Goal: Task Accomplishment & Management: Manage account settings

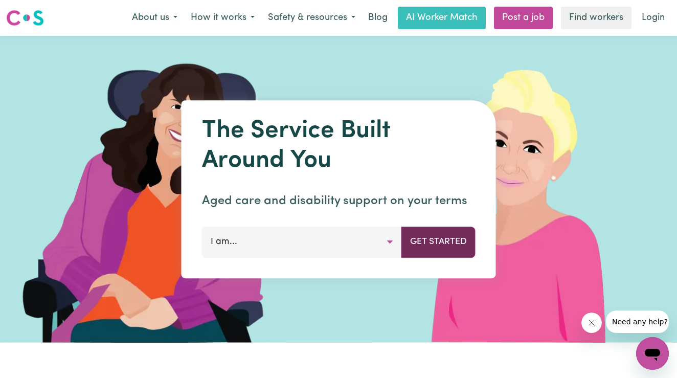
click at [442, 238] on button "Get Started" at bounding box center [439, 242] width 74 height 31
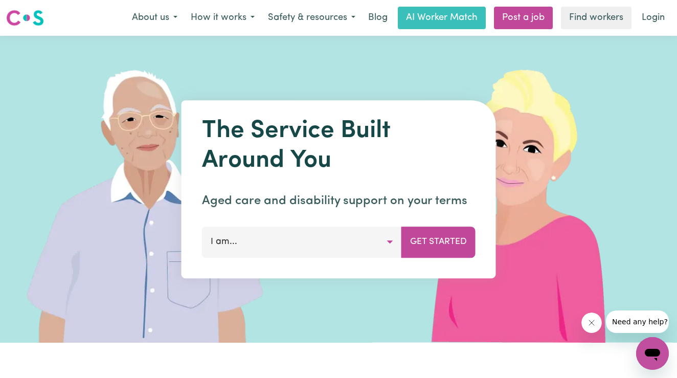
click at [391, 240] on button "I am..." at bounding box center [302, 242] width 200 height 31
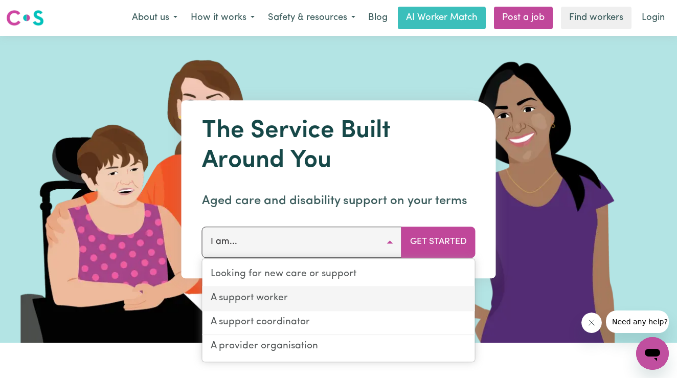
click at [269, 296] on link "A support worker" at bounding box center [339, 299] width 273 height 24
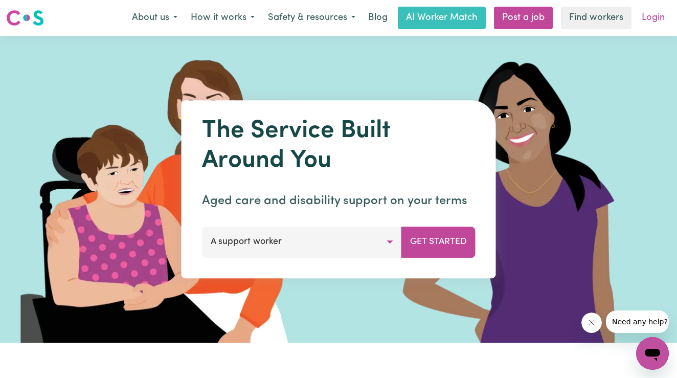
click at [657, 20] on link "Login" at bounding box center [653, 18] width 35 height 23
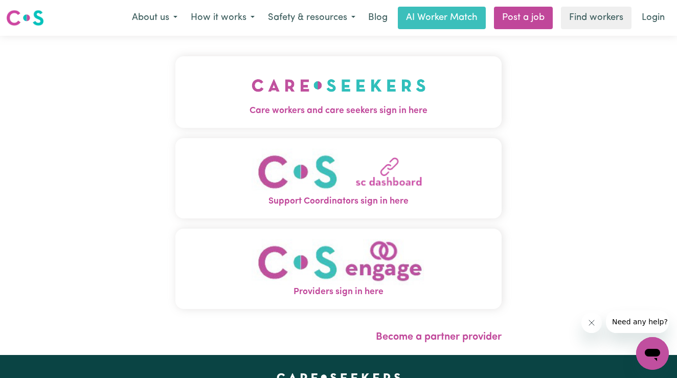
click at [318, 109] on span "Care workers and care seekers sign in here" at bounding box center [339, 110] width 326 height 13
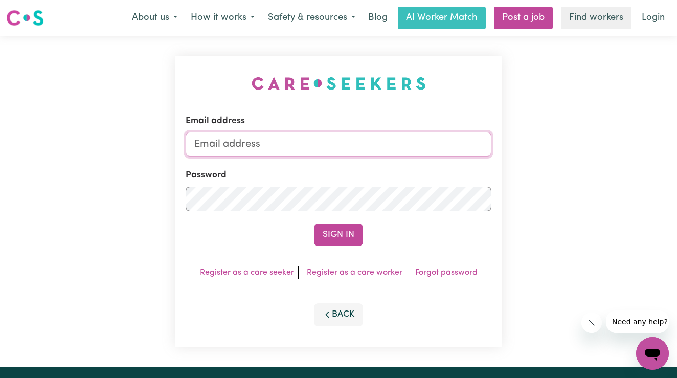
type input "[PERSON_NAME][EMAIL_ADDRESS][DOMAIN_NAME]"
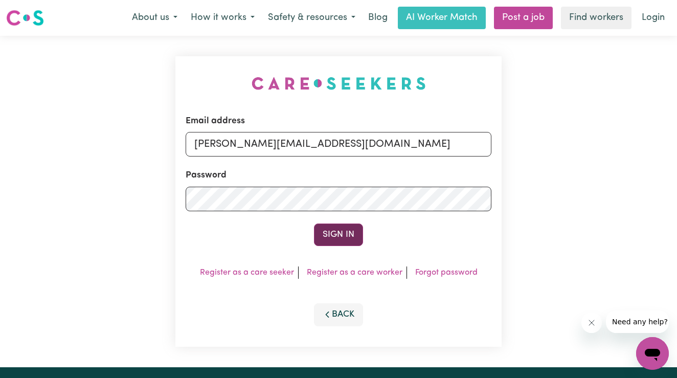
click at [327, 241] on button "Sign In" at bounding box center [338, 235] width 49 height 23
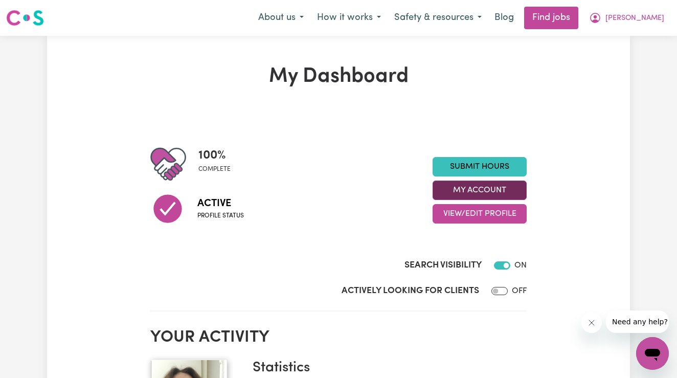
click at [465, 189] on button "My Account" at bounding box center [480, 190] width 94 height 19
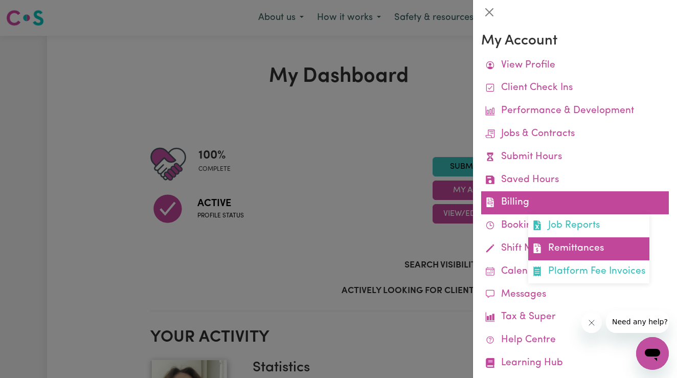
click at [539, 254] on link "Remittances" at bounding box center [589, 248] width 121 height 23
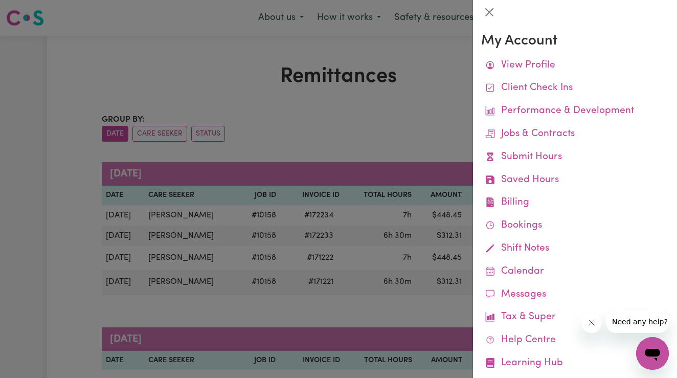
click at [397, 144] on div at bounding box center [338, 189] width 677 height 378
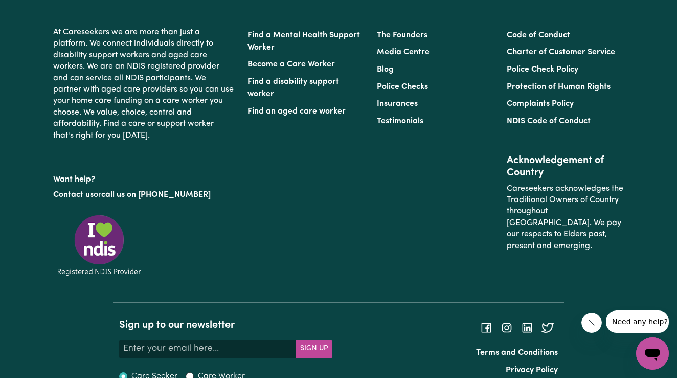
scroll to position [2118, 0]
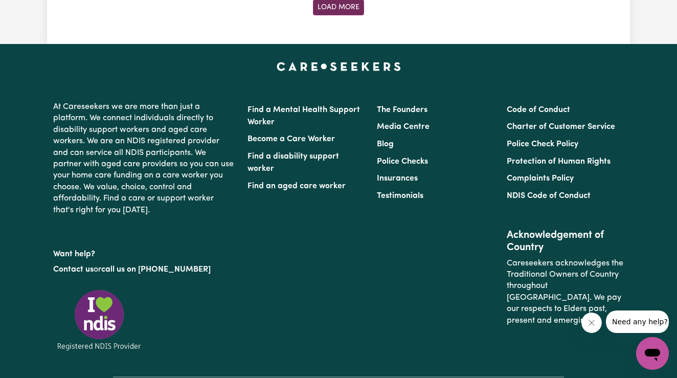
click at [348, 9] on button "Load More" at bounding box center [338, 7] width 51 height 16
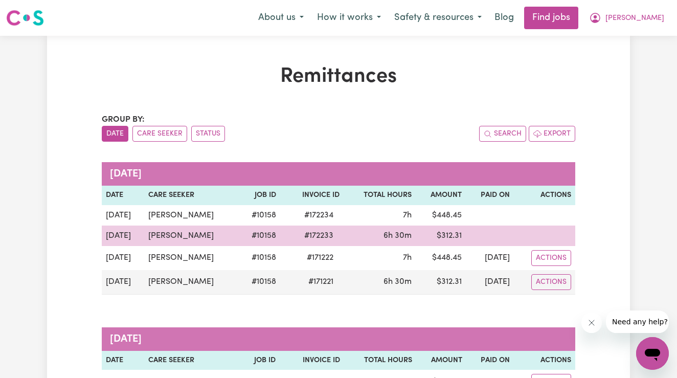
scroll to position [0, 0]
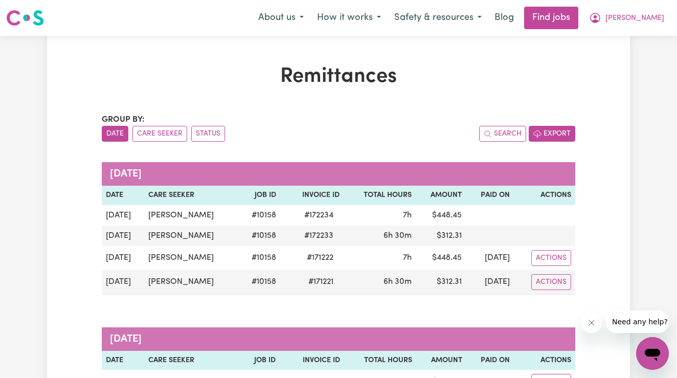
click at [552, 133] on button "Export" at bounding box center [552, 134] width 47 height 16
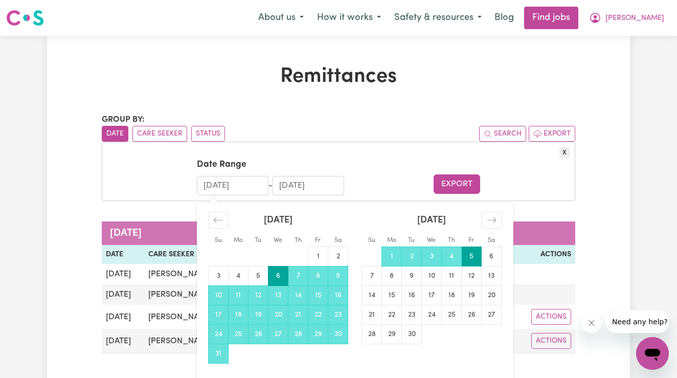
click at [254, 186] on input "[DATE]" at bounding box center [233, 185] width 72 height 19
click at [222, 225] on icon "Move backward to switch to the previous month." at bounding box center [218, 220] width 10 height 10
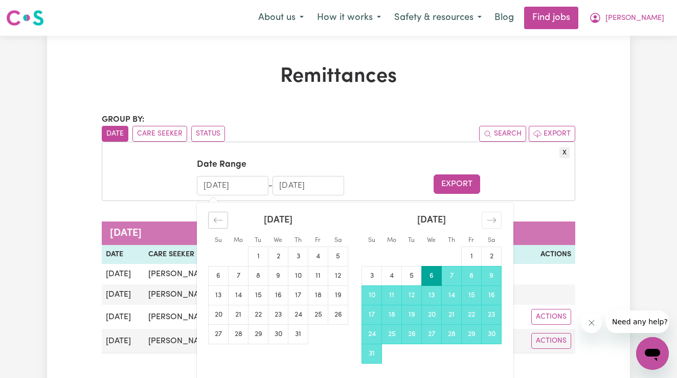
click at [222, 225] on icon "Move backward to switch to the previous month." at bounding box center [218, 220] width 10 height 10
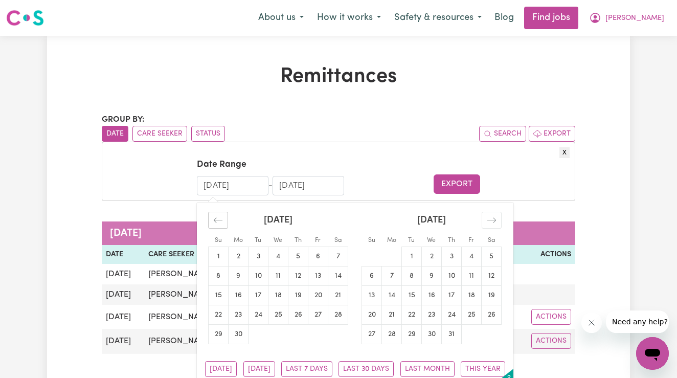
click at [222, 225] on icon "Move backward to switch to the previous month." at bounding box center [218, 220] width 10 height 10
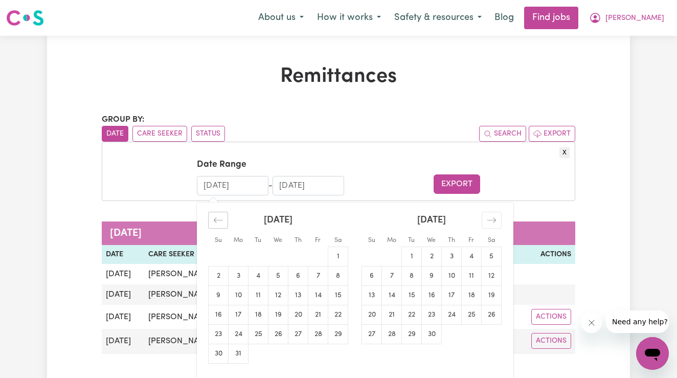
click at [222, 225] on icon "Move backward to switch to the previous month." at bounding box center [218, 220] width 10 height 10
click at [221, 225] on icon "Move backward to switch to the previous month." at bounding box center [218, 220] width 10 height 10
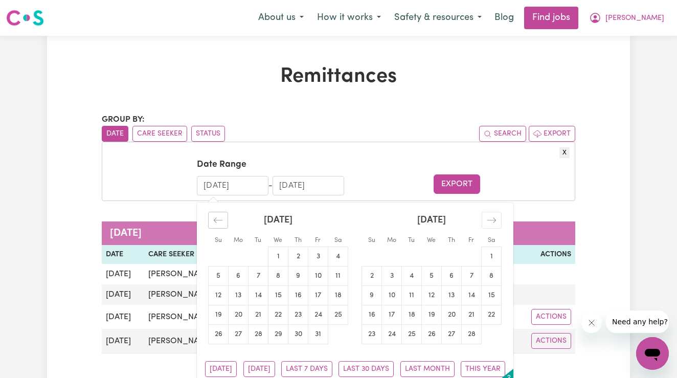
click at [221, 225] on icon "Move backward to switch to the previous month." at bounding box center [218, 220] width 10 height 10
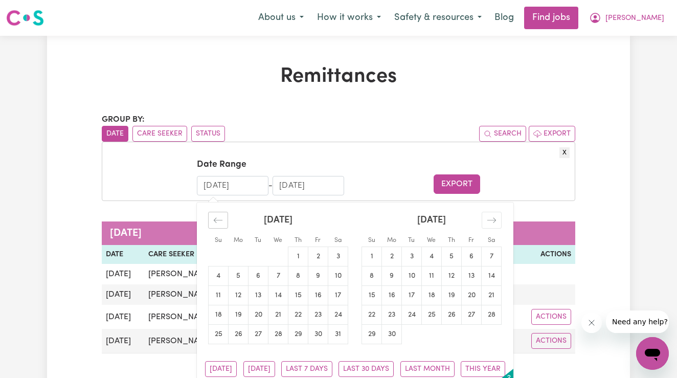
click at [221, 225] on icon "Move backward to switch to the previous month." at bounding box center [218, 220] width 10 height 10
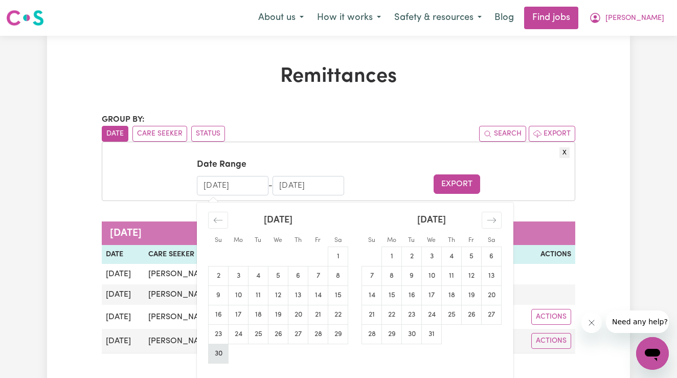
click at [220, 355] on td "30" at bounding box center [219, 353] width 20 height 19
type input "[DATE]"
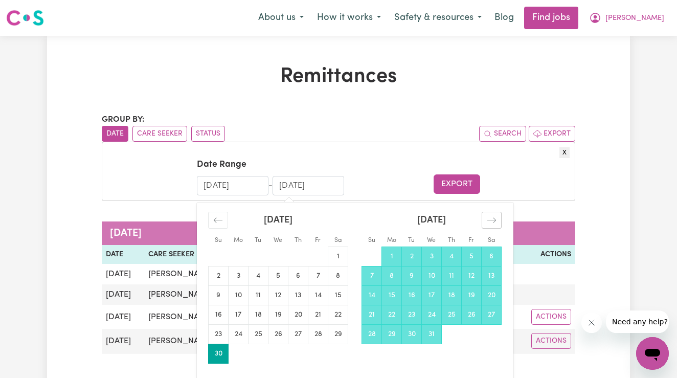
click at [493, 220] on icon "Move forward to switch to the next month." at bounding box center [492, 220] width 10 height 10
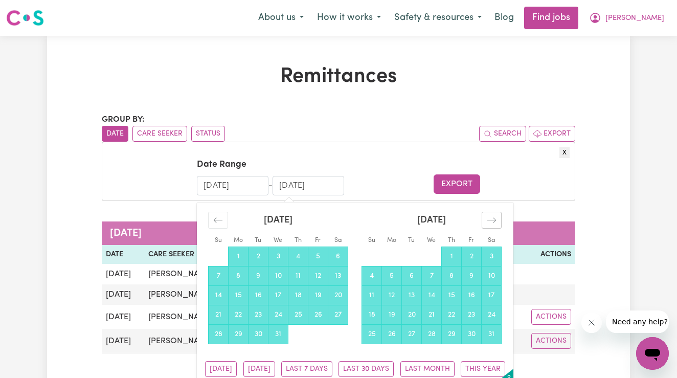
click at [493, 220] on icon "Move forward to switch to the next month." at bounding box center [492, 220] width 10 height 10
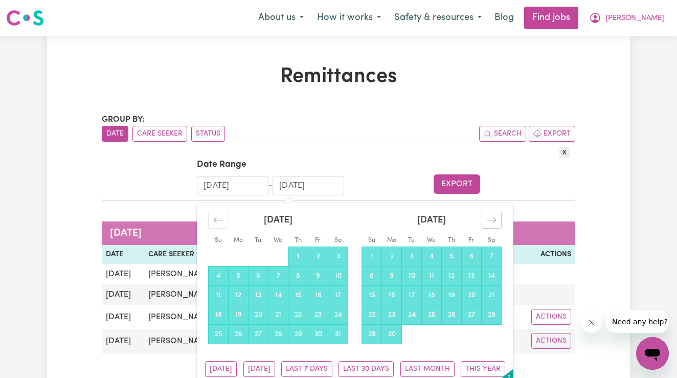
click at [493, 220] on icon "Move forward to switch to the next month." at bounding box center [492, 220] width 10 height 10
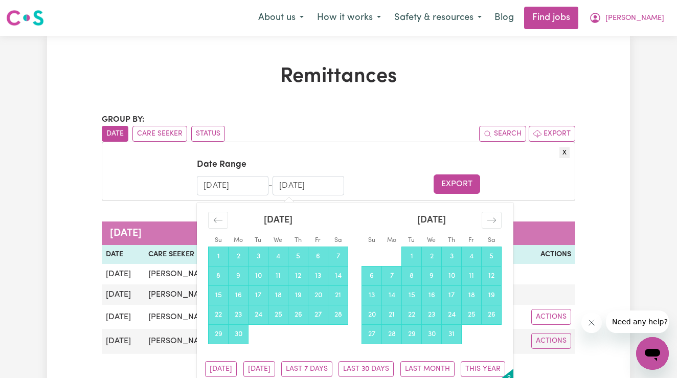
click at [289, 189] on input "[DATE]" at bounding box center [309, 185] width 72 height 19
click at [488, 216] on div "Move forward to switch to the next month." at bounding box center [492, 220] width 20 height 17
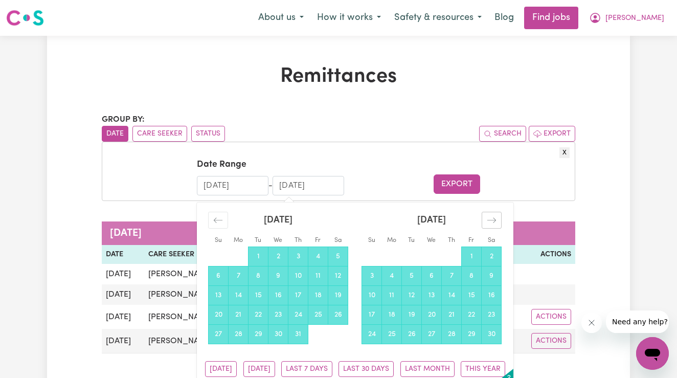
click at [488, 216] on div "Move forward to switch to the next month." at bounding box center [492, 220] width 20 height 17
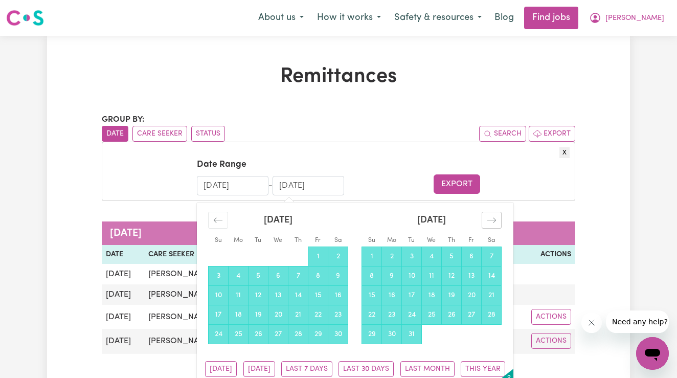
click at [488, 216] on div "Move forward to switch to the next month." at bounding box center [492, 220] width 20 height 17
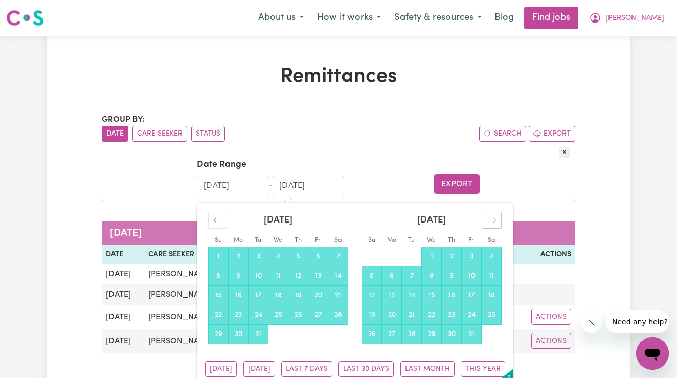
click at [488, 216] on div "Move forward to switch to the next month." at bounding box center [492, 220] width 20 height 17
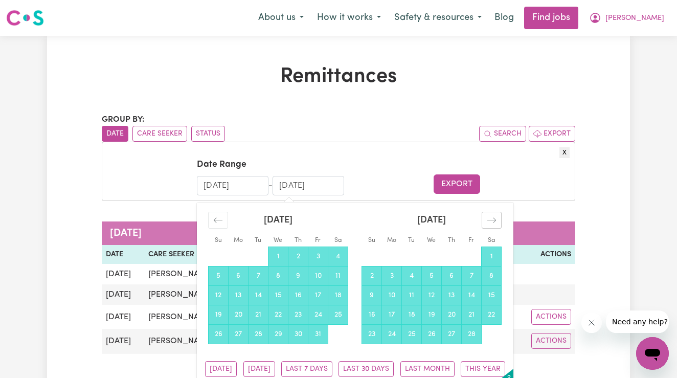
click at [488, 216] on div "Move forward to switch to the next month." at bounding box center [492, 220] width 20 height 17
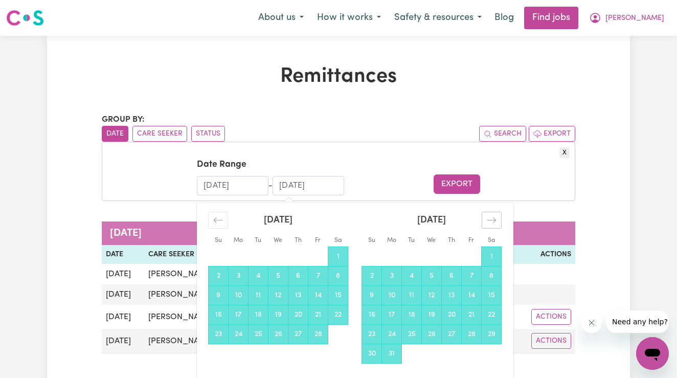
click at [488, 216] on div "Move forward to switch to the next month." at bounding box center [492, 220] width 20 height 17
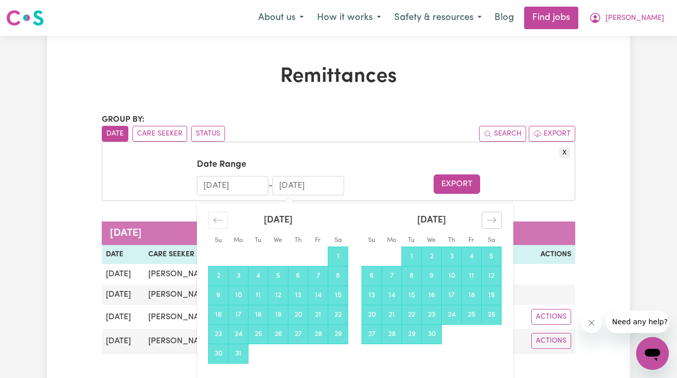
click at [488, 216] on div "Move forward to switch to the next month." at bounding box center [492, 220] width 20 height 17
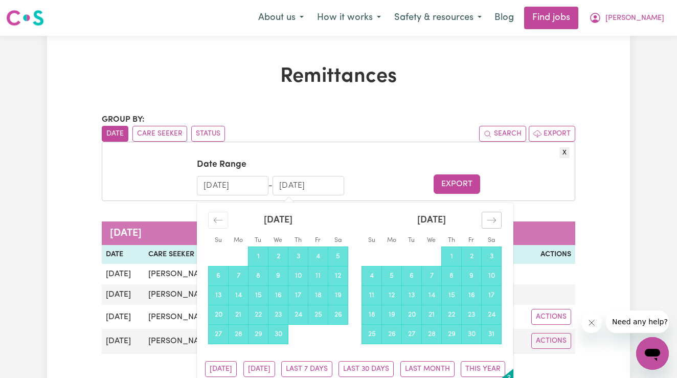
click at [488, 216] on div "Move forward to switch to the next month." at bounding box center [492, 220] width 20 height 17
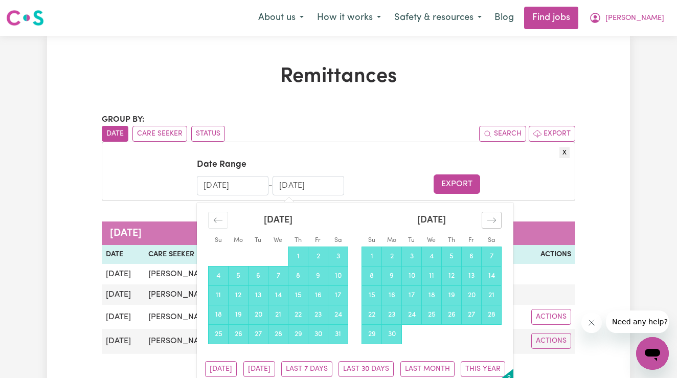
click at [488, 216] on div "Move forward to switch to the next month." at bounding box center [492, 220] width 20 height 17
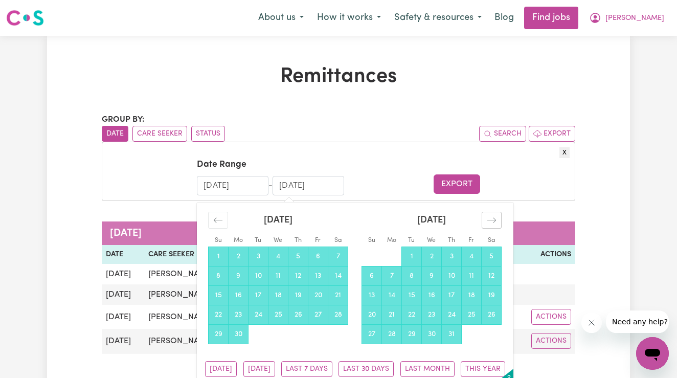
click at [488, 216] on div "Move forward to switch to the next month." at bounding box center [492, 220] width 20 height 17
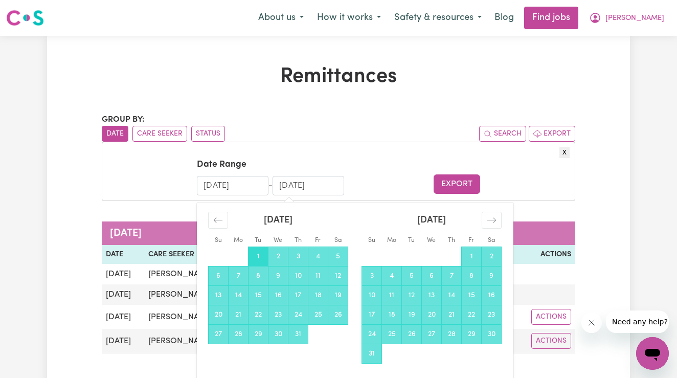
click at [260, 255] on td "1" at bounding box center [259, 256] width 20 height 19
type input "[DATE]"
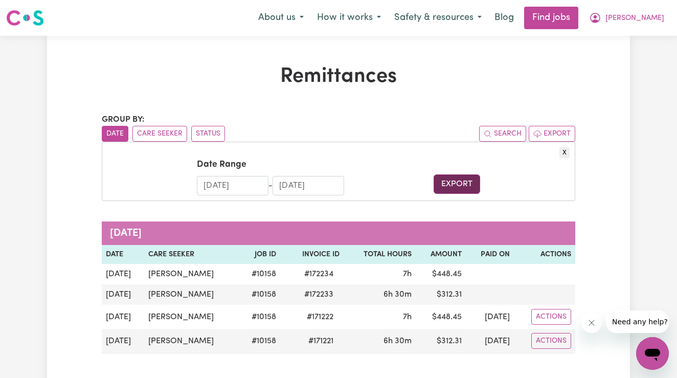
click at [457, 186] on button "Export" at bounding box center [457, 183] width 46 height 19
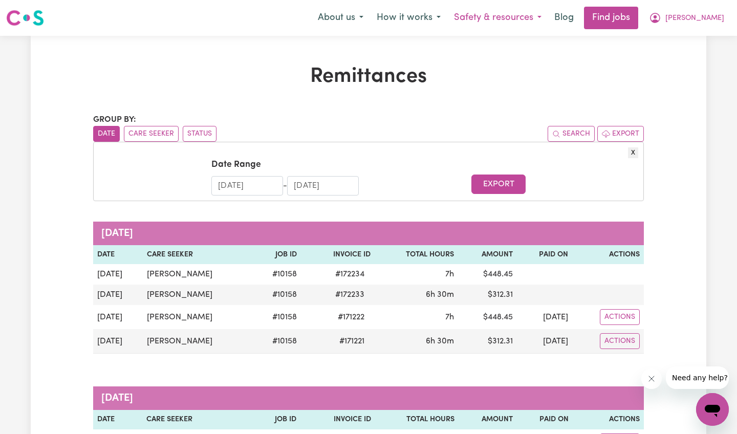
click at [539, 19] on button "Safety & resources" at bounding box center [497, 17] width 101 height 21
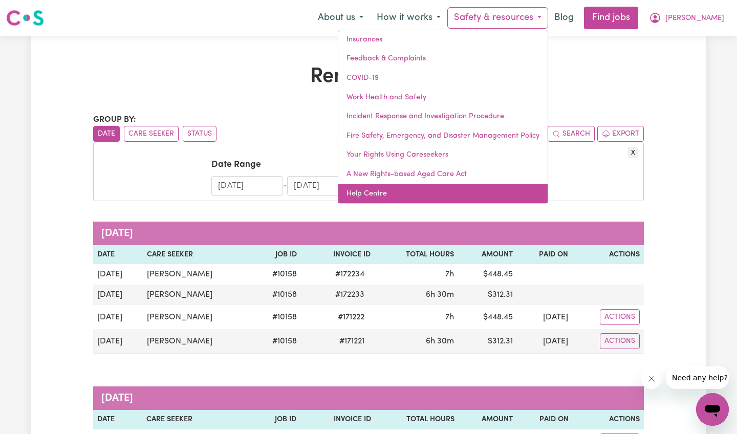
click at [399, 188] on link "Help Centre" at bounding box center [442, 193] width 209 height 19
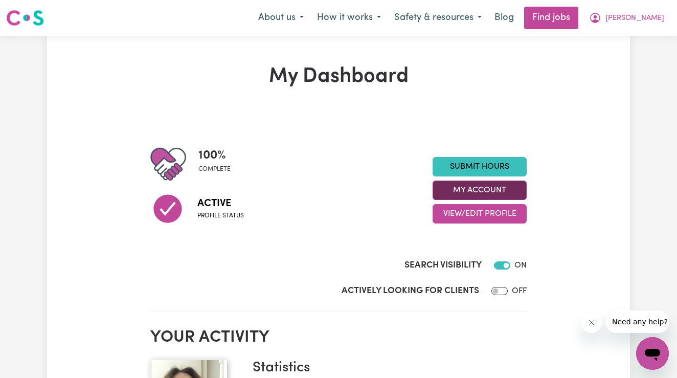
click at [488, 184] on button "My Account" at bounding box center [480, 190] width 94 height 19
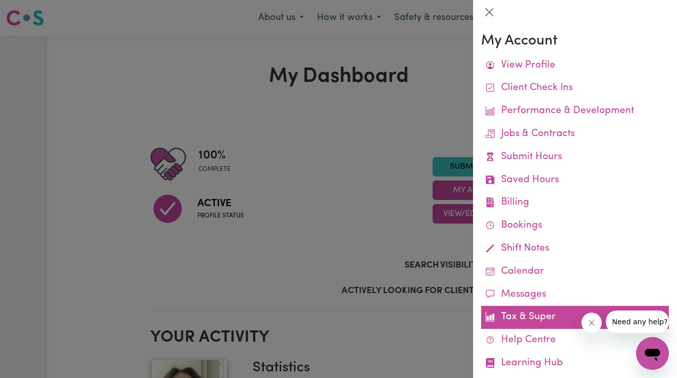
click at [550, 310] on link "Tax & Super" at bounding box center [575, 317] width 188 height 23
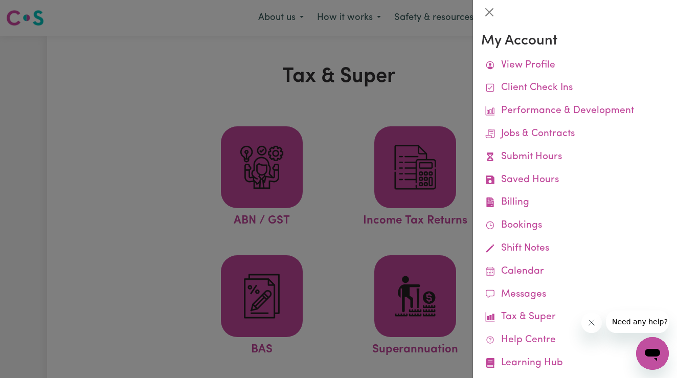
click at [410, 315] on div at bounding box center [338, 189] width 677 height 378
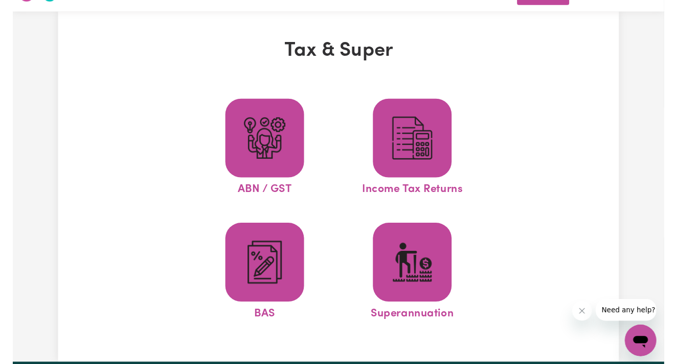
scroll to position [24, 0]
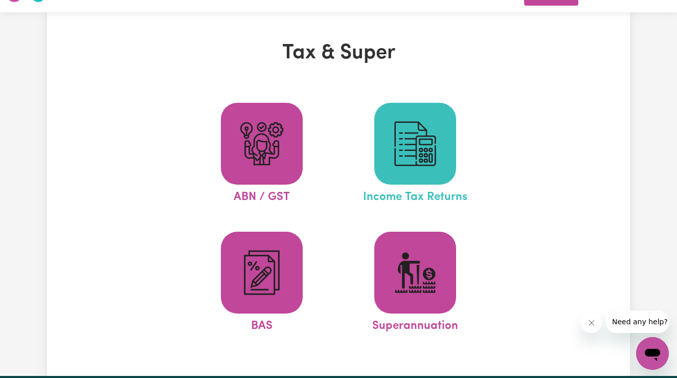
click at [419, 140] on img at bounding box center [415, 143] width 49 height 49
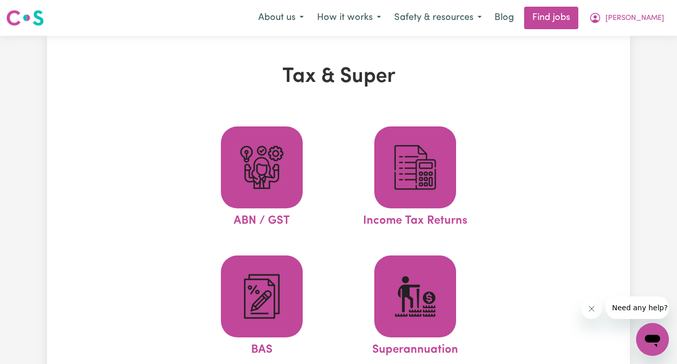
scroll to position [0, 0]
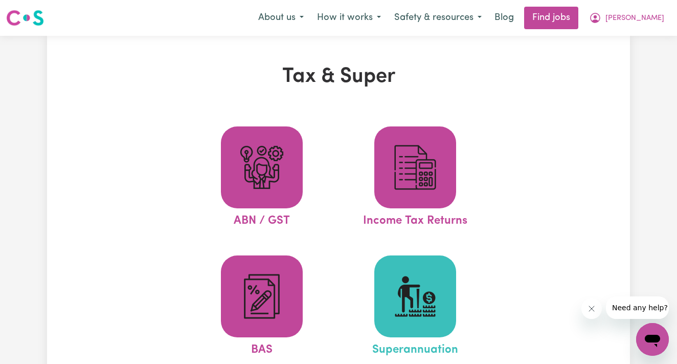
click at [394, 274] on img at bounding box center [415, 296] width 49 height 49
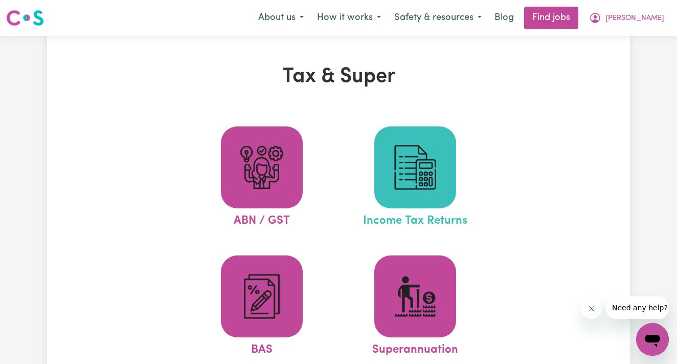
click at [397, 161] on img at bounding box center [415, 167] width 49 height 49
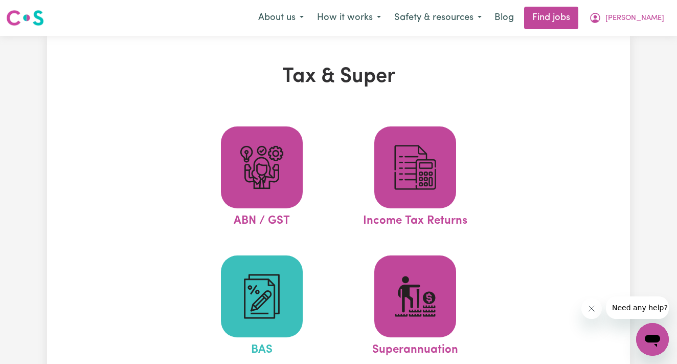
click at [285, 290] on img at bounding box center [261, 296] width 49 height 49
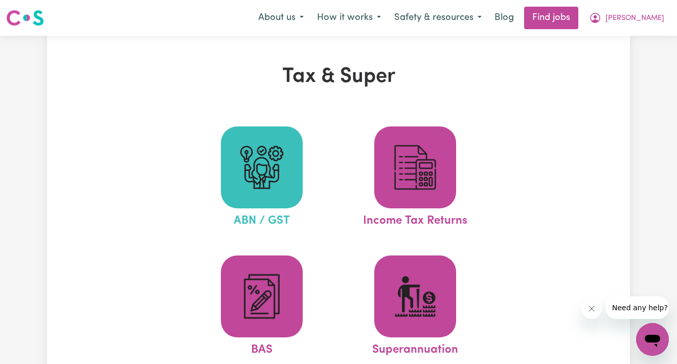
click at [266, 175] on img at bounding box center [261, 167] width 49 height 49
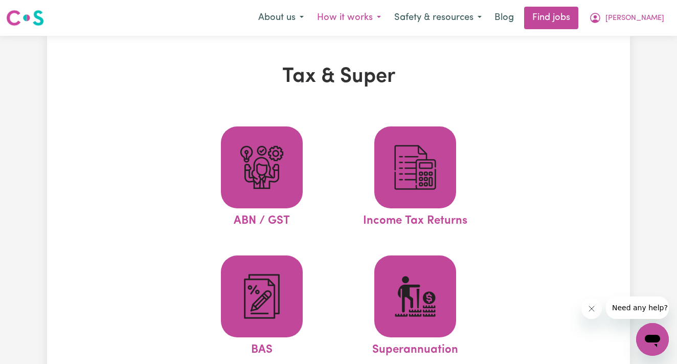
click at [388, 19] on button "How it works" at bounding box center [349, 17] width 77 height 21
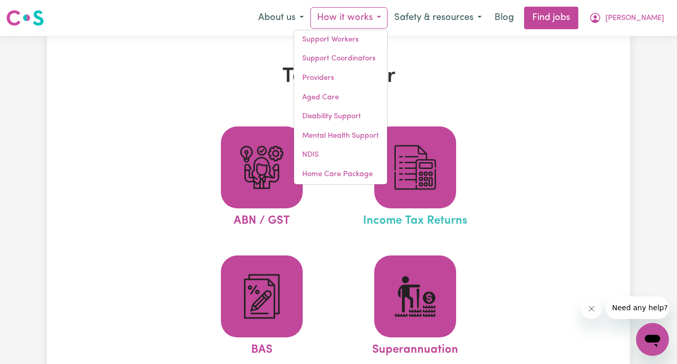
click at [478, 203] on link "Income Tax Returns" at bounding box center [415, 177] width 147 height 103
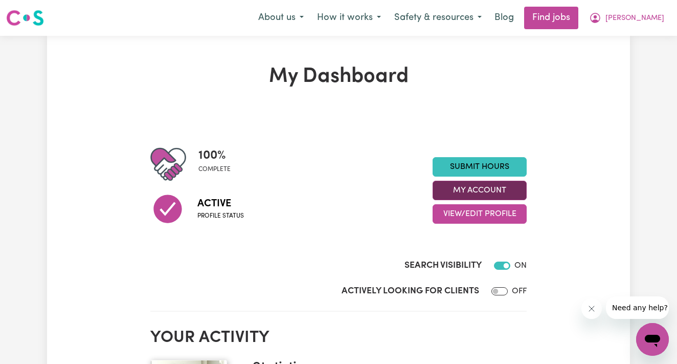
click at [486, 188] on button "My Account" at bounding box center [480, 190] width 94 height 19
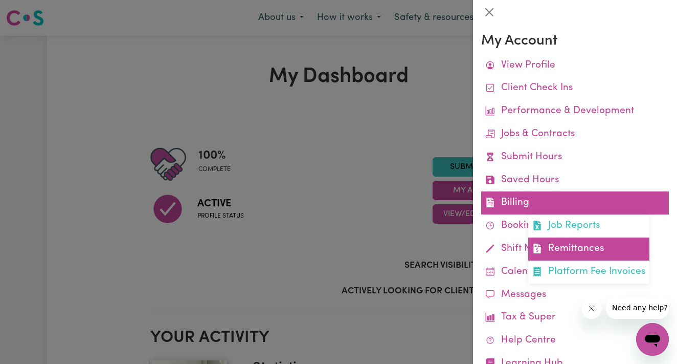
click at [552, 240] on link "Remittances" at bounding box center [589, 248] width 121 height 23
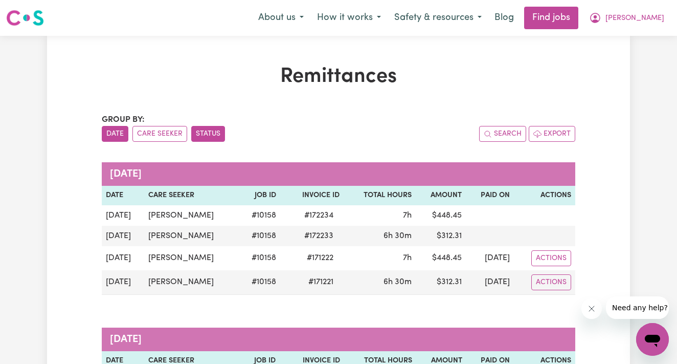
click at [203, 129] on button "Status" at bounding box center [208, 134] width 34 height 16
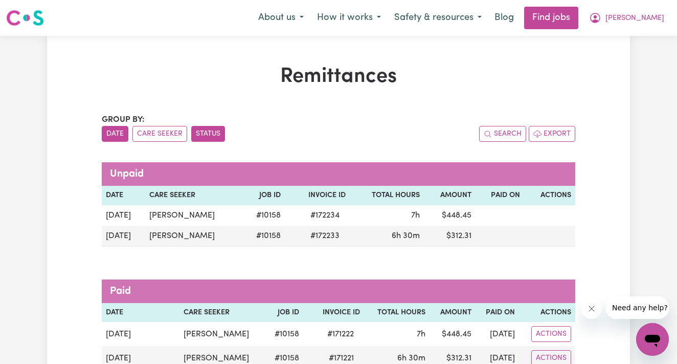
click at [115, 134] on button "Date" at bounding box center [115, 134] width 27 height 16
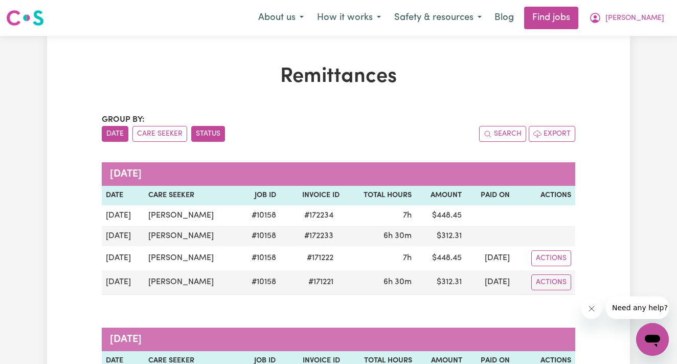
click at [205, 133] on button "Status" at bounding box center [208, 134] width 34 height 16
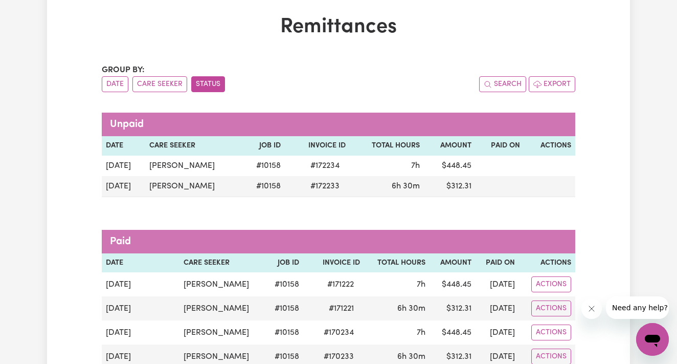
scroll to position [69, 0]
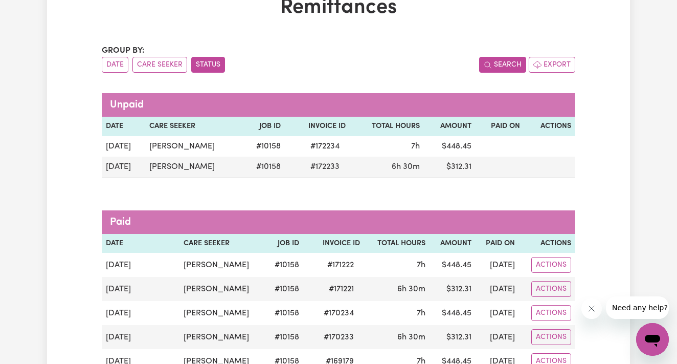
click at [504, 67] on button "Search" at bounding box center [502, 65] width 47 height 16
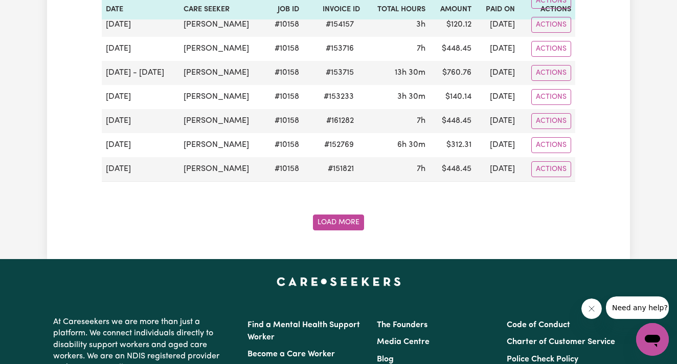
scroll to position [1353, 0]
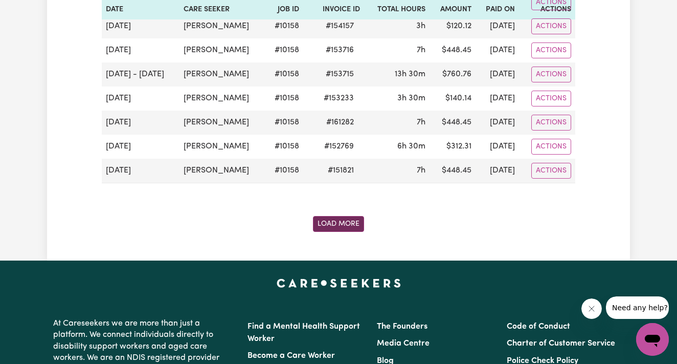
click at [334, 227] on button "Load More" at bounding box center [338, 224] width 51 height 16
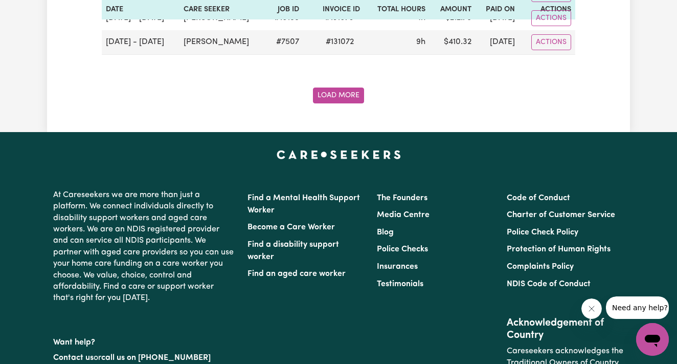
scroll to position [2683, 0]
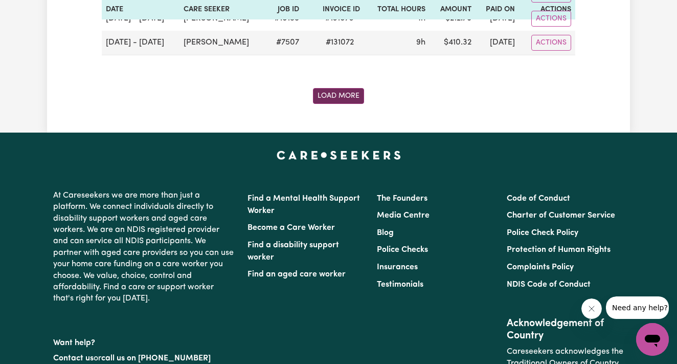
click at [332, 102] on button "Load More" at bounding box center [338, 96] width 51 height 16
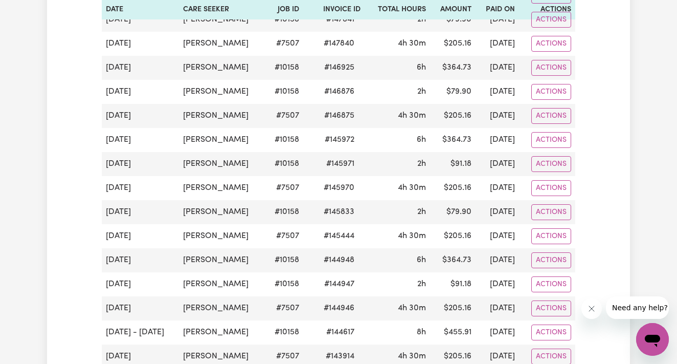
scroll to position [1799, 1]
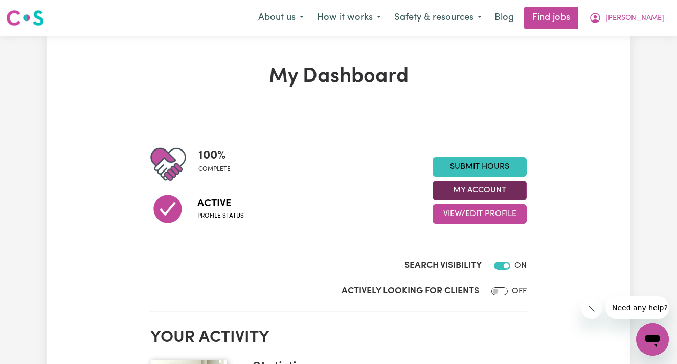
click at [505, 189] on button "My Account" at bounding box center [480, 190] width 94 height 19
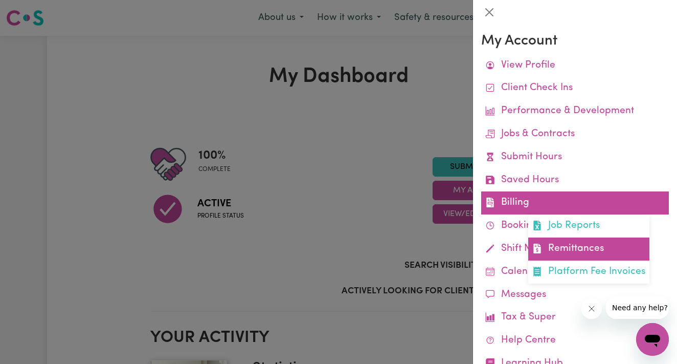
click at [554, 240] on link "Remittances" at bounding box center [589, 248] width 121 height 23
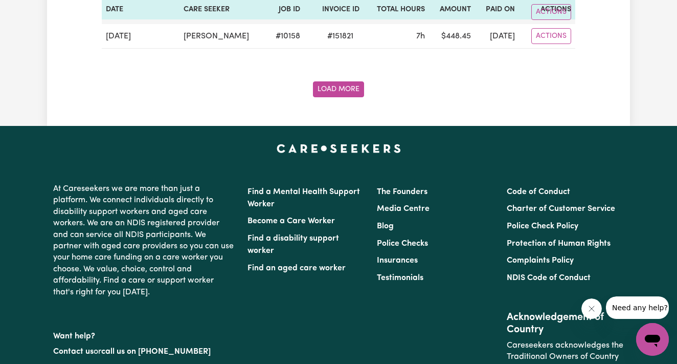
scroll to position [2036, 0]
click at [344, 90] on button "Load More" at bounding box center [338, 89] width 51 height 16
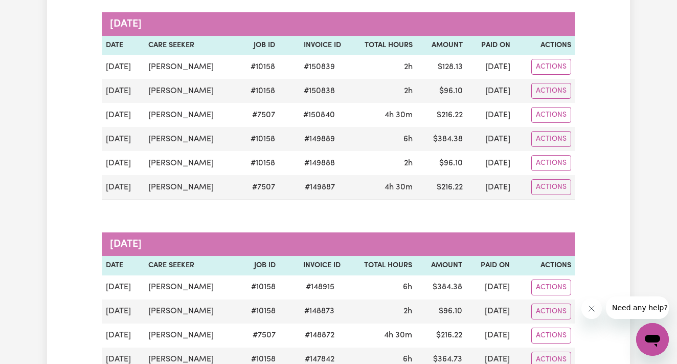
scroll to position [2327, 0]
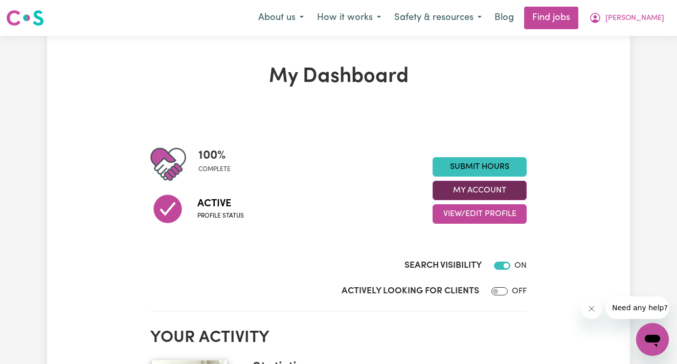
click at [499, 188] on button "My Account" at bounding box center [480, 190] width 94 height 19
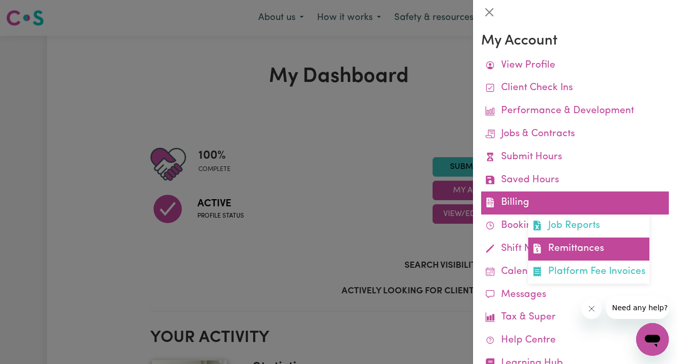
click at [560, 241] on link "Remittances" at bounding box center [589, 248] width 121 height 23
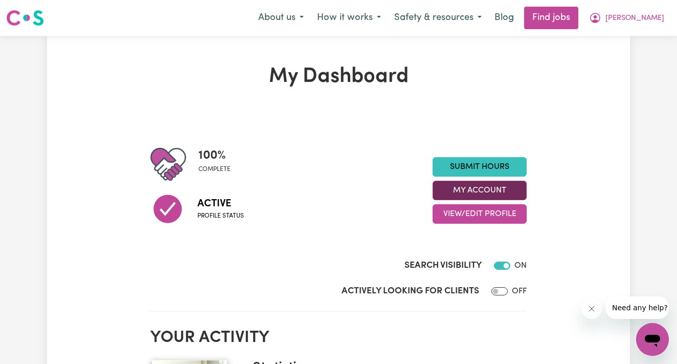
click at [488, 194] on button "My Account" at bounding box center [480, 190] width 94 height 19
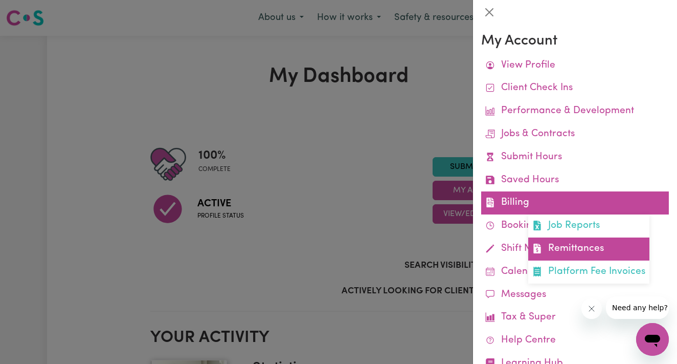
click at [577, 243] on link "Remittances" at bounding box center [589, 248] width 121 height 23
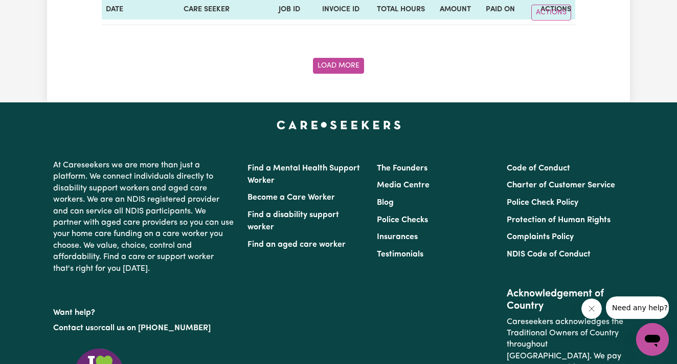
scroll to position [2052, 0]
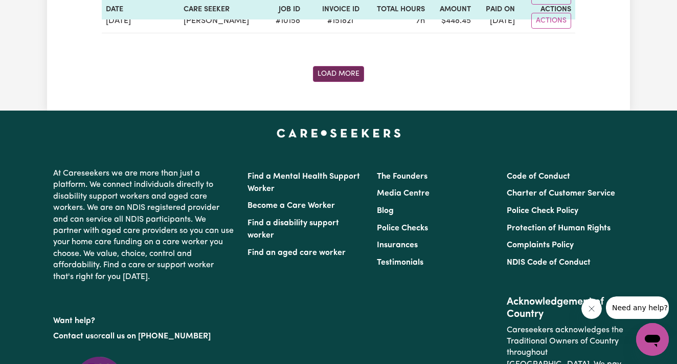
click at [329, 75] on button "Load More" at bounding box center [338, 74] width 51 height 16
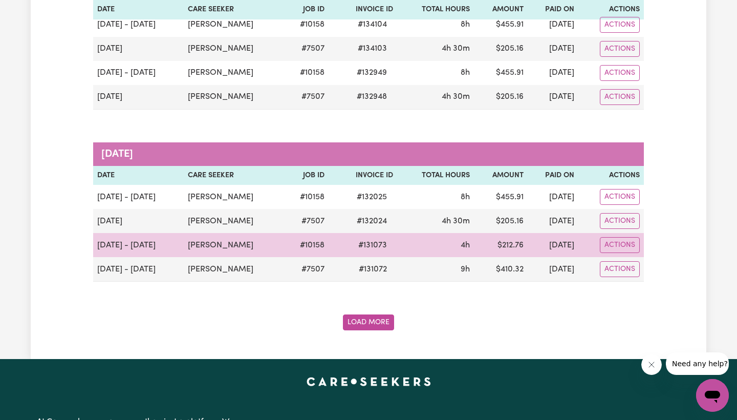
scroll to position [3771, 0]
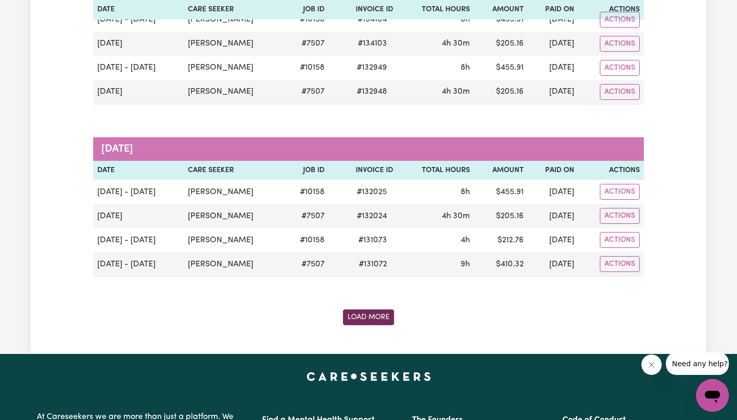
click at [358, 309] on button "Load More" at bounding box center [368, 317] width 51 height 16
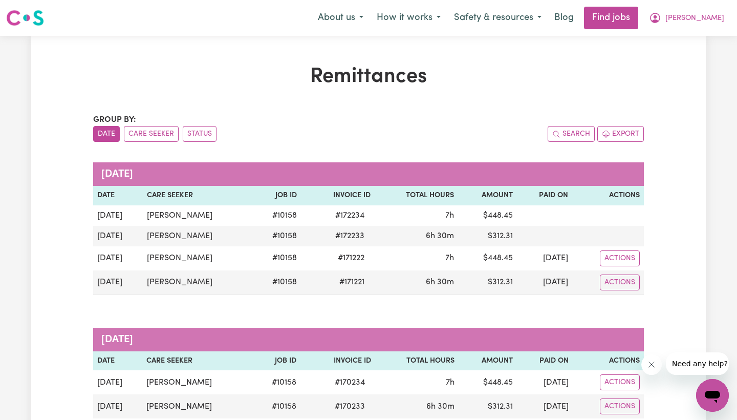
scroll to position [0, 0]
click at [575, 130] on button "Search" at bounding box center [570, 134] width 47 height 16
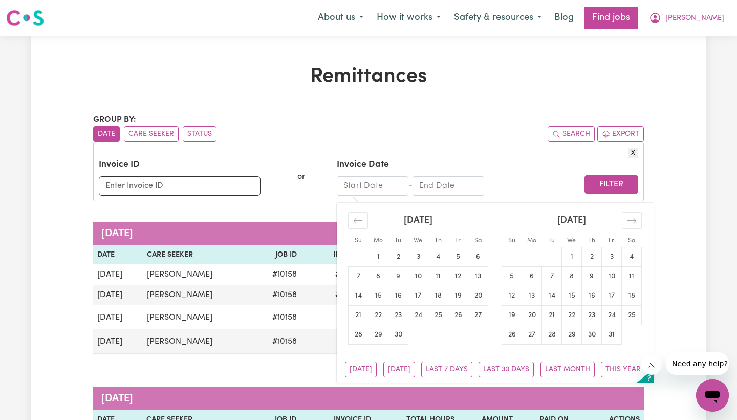
click at [369, 191] on input "Start Date" at bounding box center [373, 185] width 72 height 19
click at [356, 220] on icon "Move backward to switch to the previous month." at bounding box center [358, 220] width 10 height 10
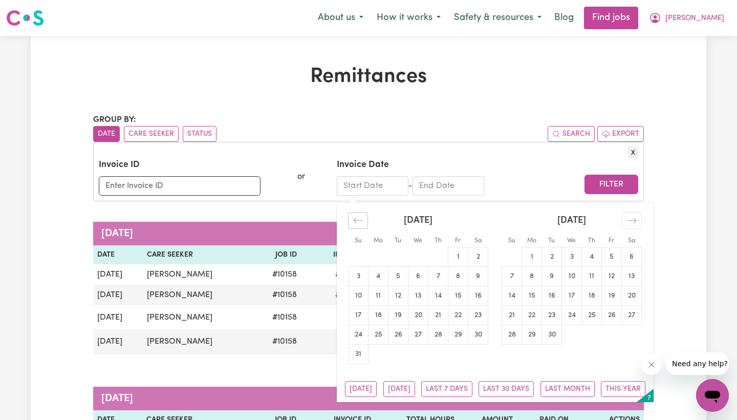
click at [356, 220] on icon "Move backward to switch to the previous month." at bounding box center [358, 220] width 10 height 10
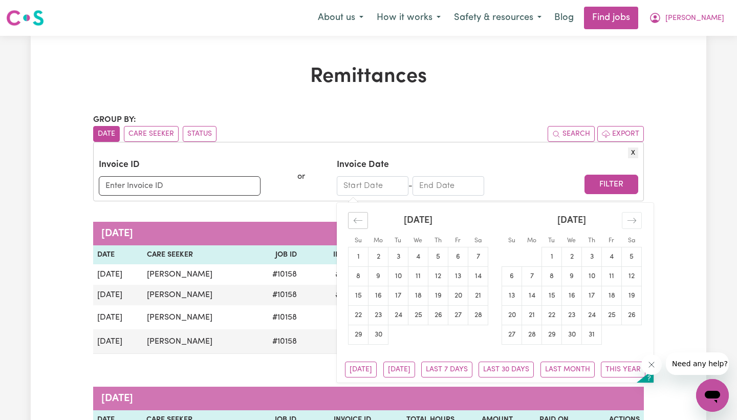
click at [356, 220] on icon "Move backward to switch to the previous month." at bounding box center [358, 220] width 10 height 10
click at [628, 221] on icon "Move forward to switch to the next month." at bounding box center [632, 220] width 10 height 10
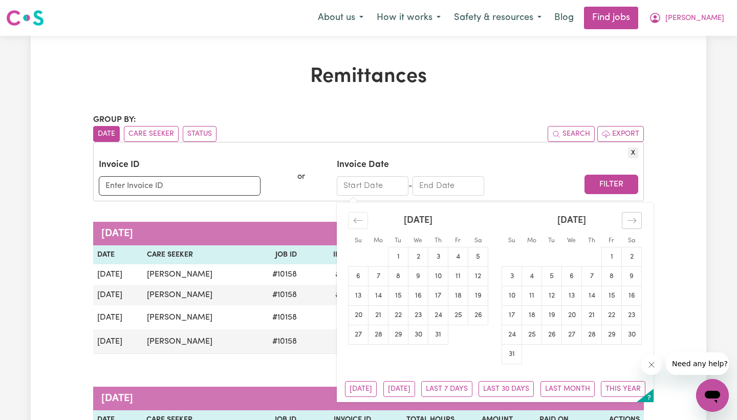
click at [628, 221] on icon "Move forward to switch to the next month." at bounding box center [632, 220] width 10 height 10
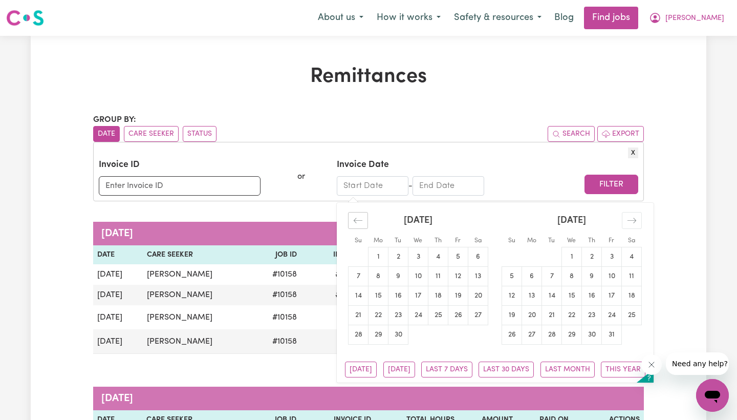
click at [361, 221] on icon "Move backward to switch to the previous month." at bounding box center [358, 220] width 10 height 10
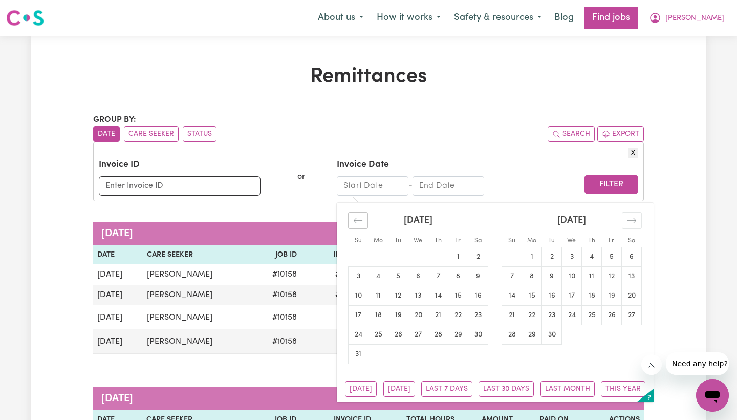
click at [361, 221] on icon "Move backward to switch to the previous month." at bounding box center [358, 220] width 10 height 10
click at [362, 221] on icon "Move backward to switch to the previous month." at bounding box center [358, 220] width 10 height 10
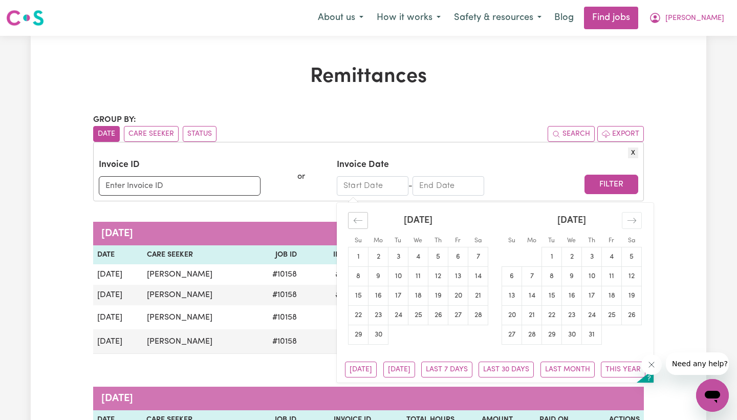
click at [357, 223] on icon "Move backward to switch to the previous month." at bounding box center [358, 220] width 10 height 10
click at [632, 224] on icon "Move forward to switch to the next month." at bounding box center [632, 220] width 10 height 10
click at [554, 257] on td "1" at bounding box center [552, 256] width 20 height 19
type input "[DATE]"
click at [631, 223] on icon "Move forward to switch to the next month." at bounding box center [632, 220] width 10 height 10
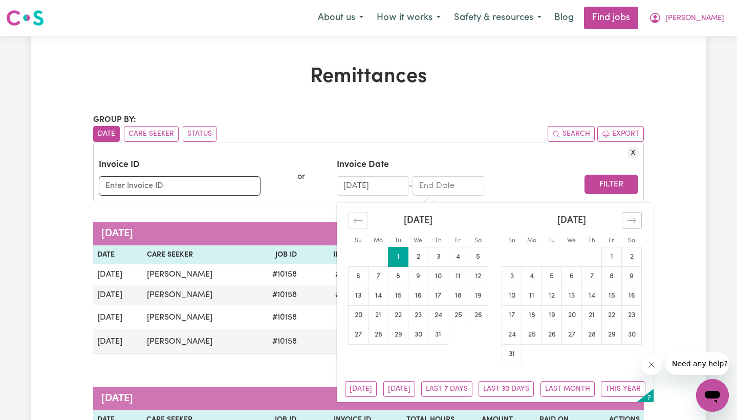
click at [631, 223] on icon "Move forward to switch to the next month." at bounding box center [632, 220] width 10 height 10
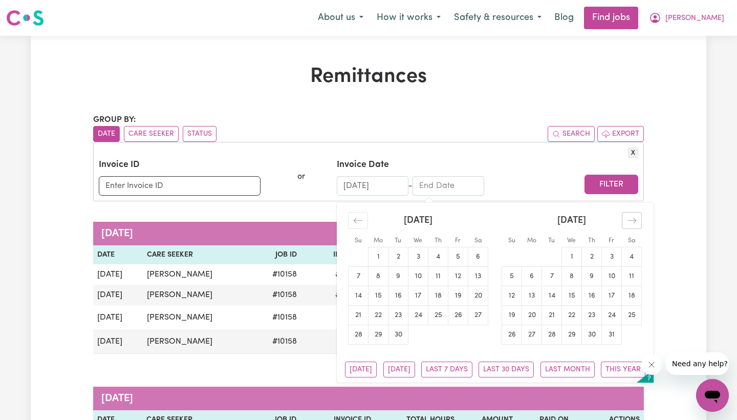
click at [631, 223] on icon "Move forward to switch to the next month." at bounding box center [632, 220] width 10 height 10
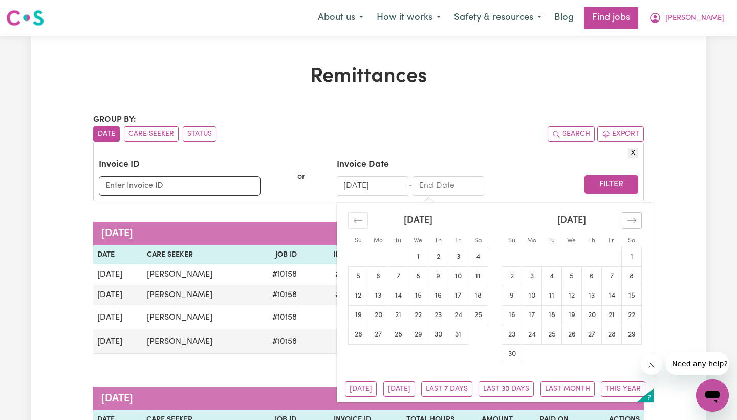
click at [631, 223] on icon "Move forward to switch to the next month." at bounding box center [632, 220] width 10 height 10
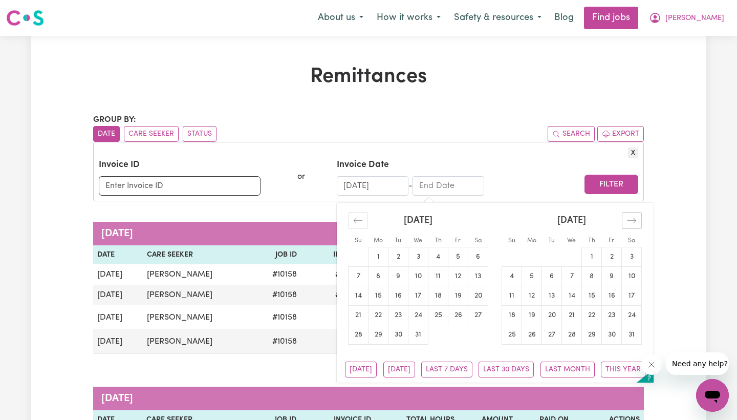
click at [631, 223] on icon "Move forward to switch to the next month." at bounding box center [632, 220] width 10 height 10
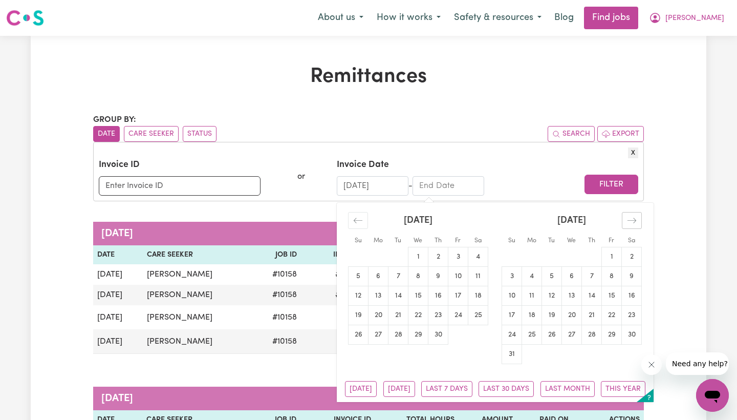
click at [631, 223] on icon "Move forward to switch to the next month." at bounding box center [632, 220] width 10 height 10
click at [635, 220] on icon "Move forward to switch to the next month." at bounding box center [632, 220] width 10 height 10
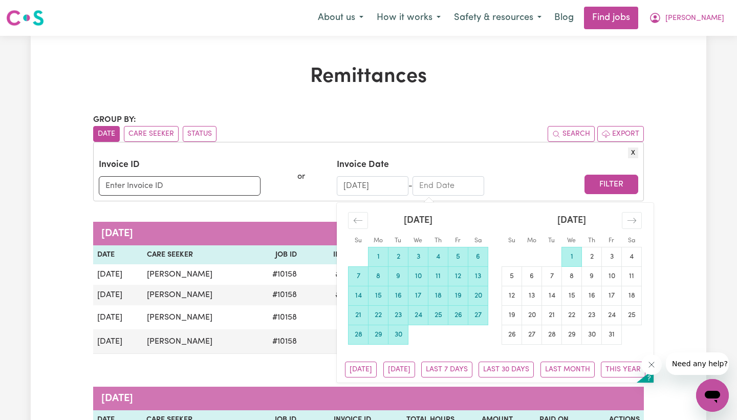
click at [573, 255] on td "1" at bounding box center [572, 256] width 20 height 19
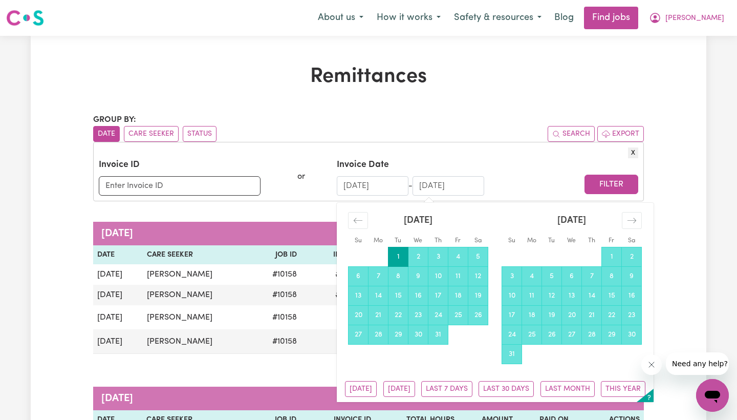
click at [469, 188] on input "01/07/2026" at bounding box center [448, 185] width 72 height 19
click at [401, 257] on td "1" at bounding box center [398, 256] width 20 height 19
type input "[DATE]"
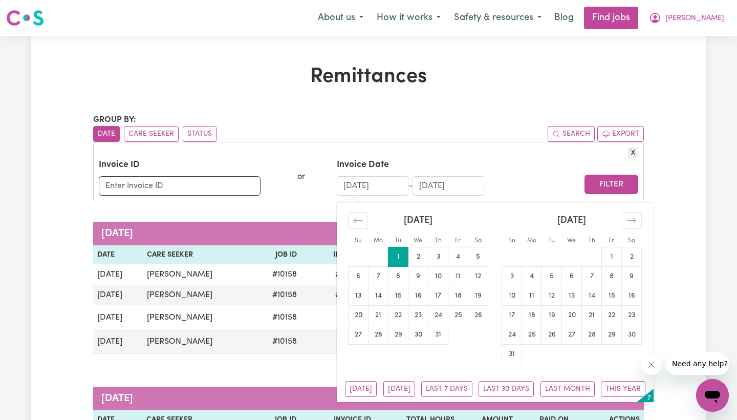
click at [366, 191] on input "[DATE]" at bounding box center [373, 185] width 72 height 19
click at [355, 217] on icon "Move backward to switch to the previous month." at bounding box center [358, 220] width 10 height 10
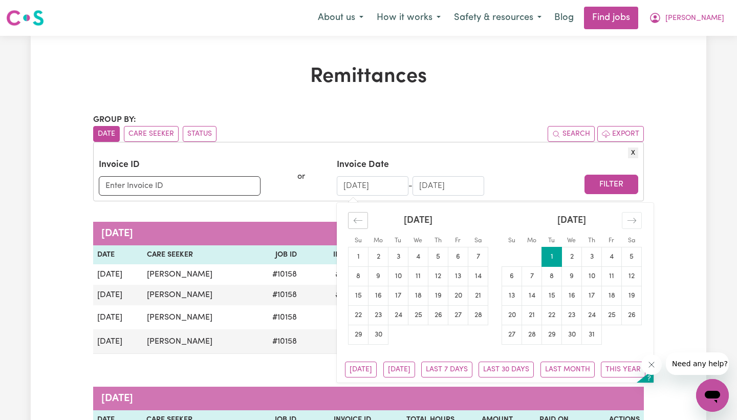
click at [355, 217] on icon "Move backward to switch to the previous month." at bounding box center [358, 220] width 10 height 10
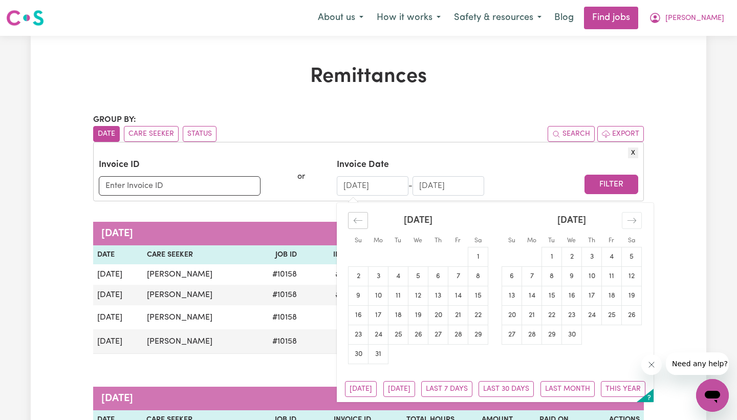
click at [355, 217] on icon "Move backward to switch to the previous month." at bounding box center [358, 220] width 10 height 10
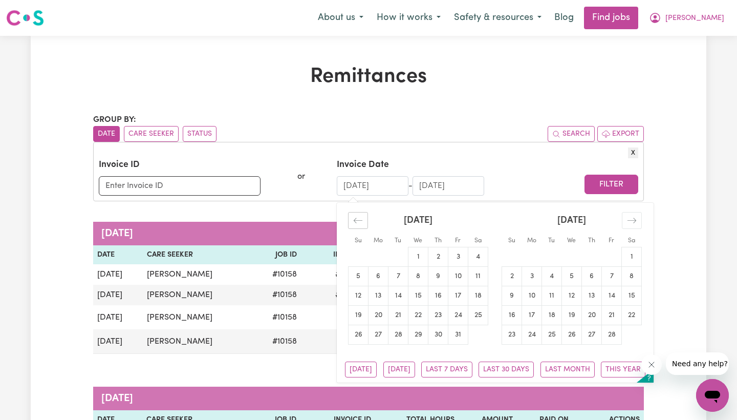
click at [355, 217] on icon "Move backward to switch to the previous month." at bounding box center [358, 220] width 10 height 10
click at [631, 222] on icon "Move forward to switch to the next month." at bounding box center [632, 220] width 10 height 10
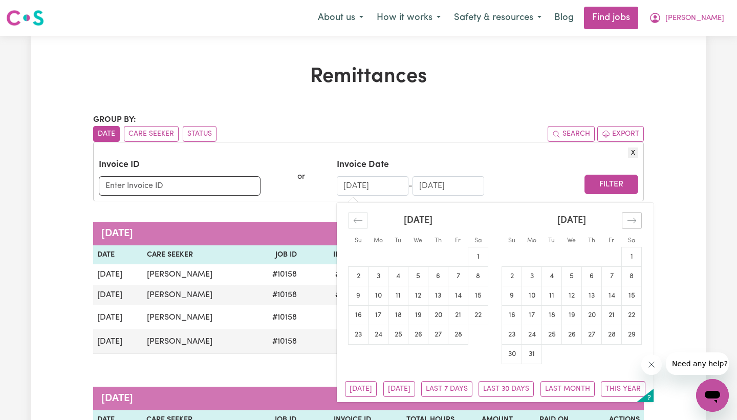
click at [631, 222] on icon "Move forward to switch to the next month." at bounding box center [632, 220] width 10 height 10
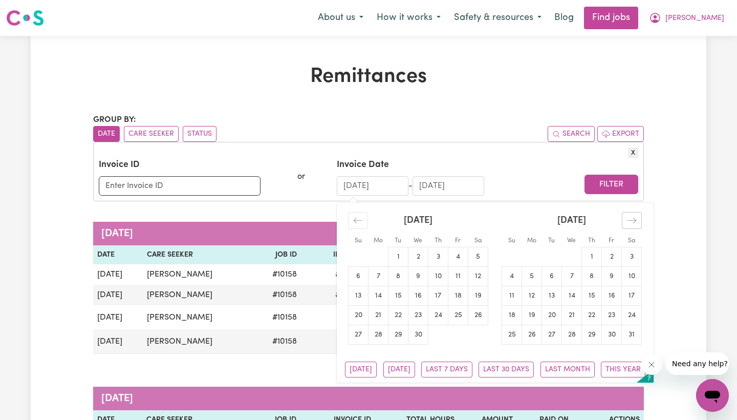
click at [631, 222] on icon "Move forward to switch to the next month." at bounding box center [632, 220] width 10 height 10
click at [631, 222] on icon "Move forward to switch to the next month." at bounding box center [631, 219] width 9 height 5
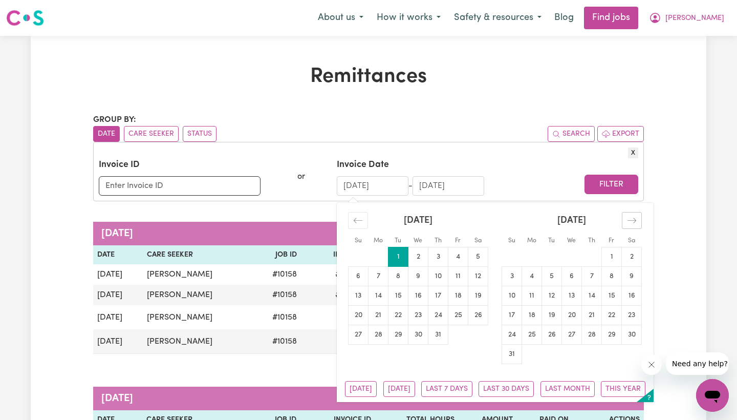
click at [631, 222] on icon "Move forward to switch to the next month." at bounding box center [631, 219] width 9 height 5
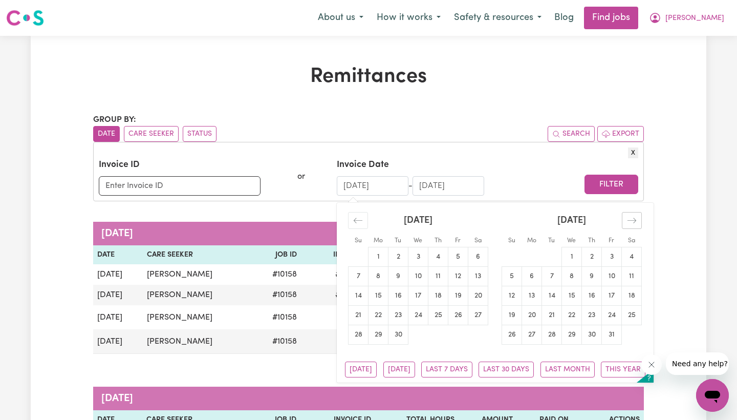
click at [631, 222] on icon "Move forward to switch to the next month." at bounding box center [631, 219] width 9 height 5
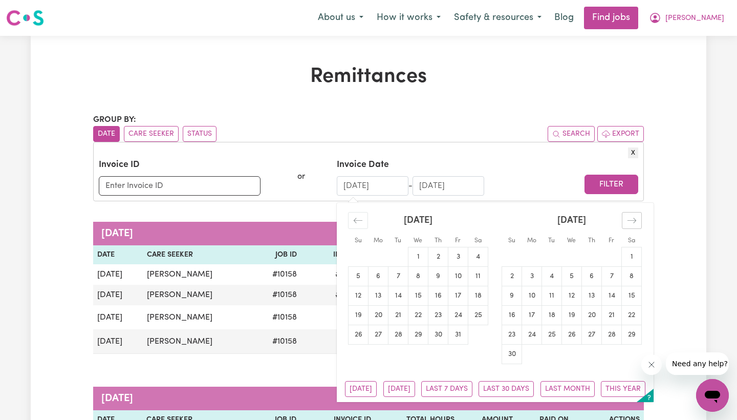
click at [631, 222] on icon "Move forward to switch to the next month." at bounding box center [631, 219] width 9 height 5
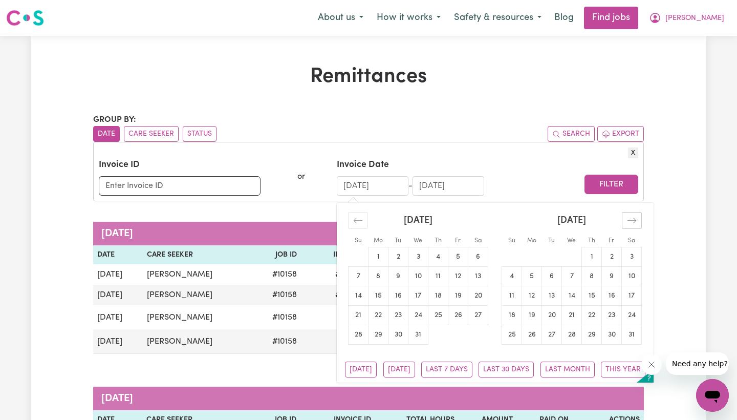
click at [631, 222] on icon "Move forward to switch to the next month." at bounding box center [631, 219] width 9 height 5
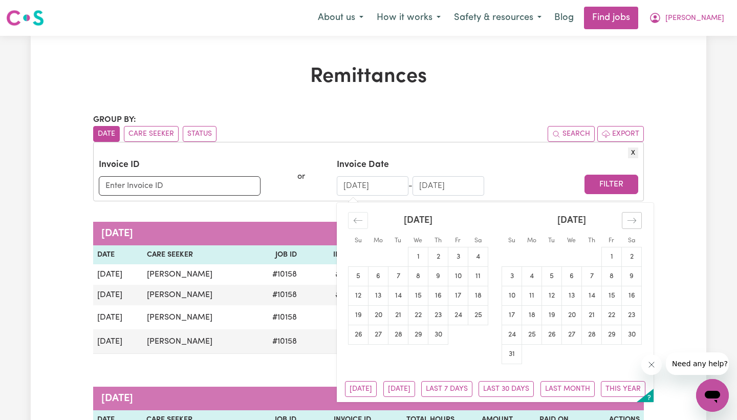
click at [631, 222] on icon "Move forward to switch to the next month." at bounding box center [631, 219] width 9 height 5
click at [364, 221] on div "Move backward to switch to the previous month." at bounding box center [358, 220] width 20 height 17
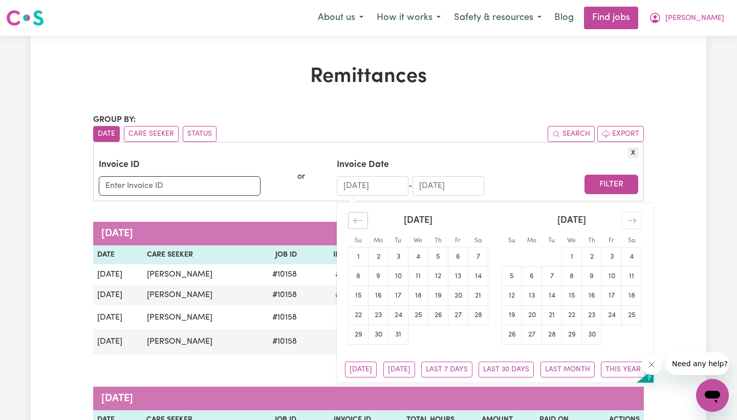
click at [364, 221] on div "Move backward to switch to the previous month." at bounding box center [358, 220] width 20 height 17
click at [369, 187] on input "[DATE]" at bounding box center [373, 185] width 72 height 19
click at [392, 185] on input "[DATE]" at bounding box center [373, 185] width 72 height 19
type input "0"
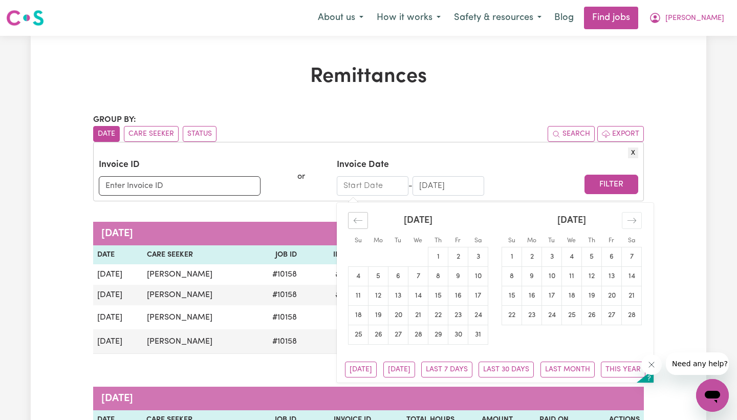
click at [355, 221] on icon "Move backward to switch to the previous month." at bounding box center [358, 219] width 9 height 5
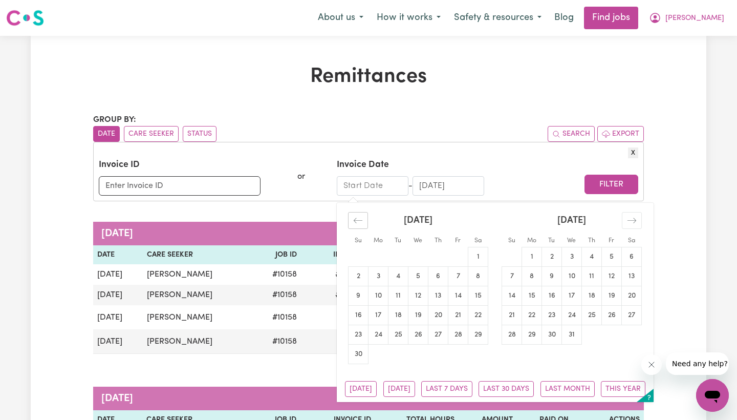
click at [355, 221] on icon "Move backward to switch to the previous month." at bounding box center [358, 219] width 9 height 5
click at [355, 221] on icon "Move backward to switch to the previous month." at bounding box center [358, 220] width 10 height 10
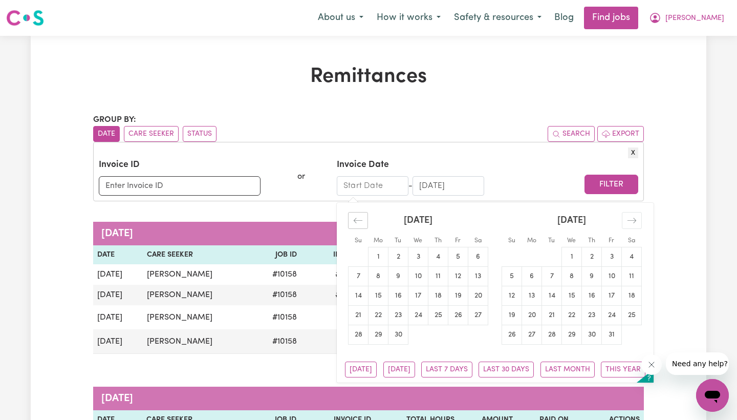
click at [355, 221] on icon "Move backward to switch to the previous month." at bounding box center [358, 220] width 10 height 10
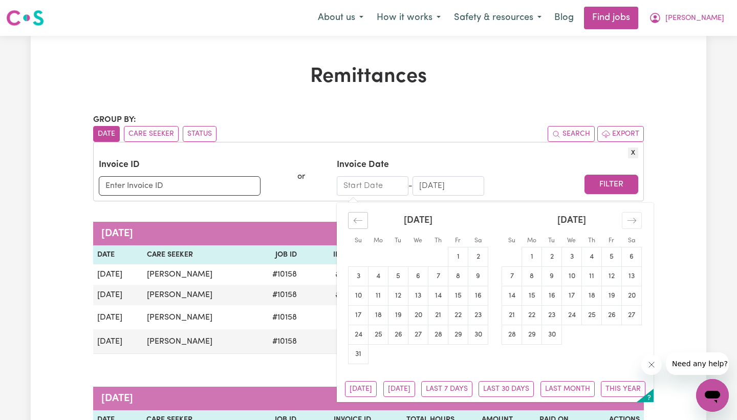
click at [355, 221] on icon "Move backward to switch to the previous month." at bounding box center [358, 220] width 10 height 10
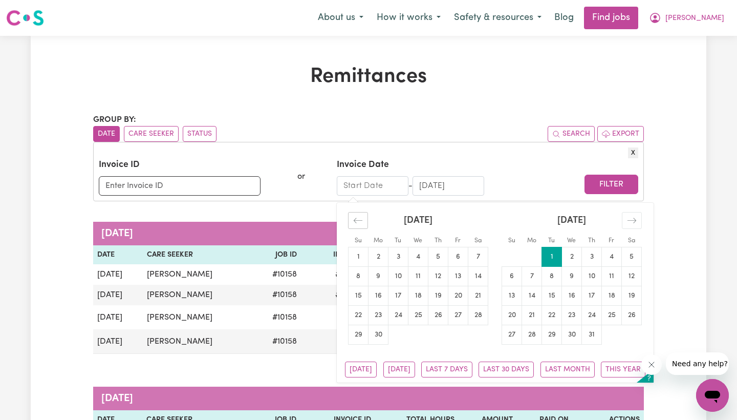
click at [355, 221] on icon "Move backward to switch to the previous month." at bounding box center [358, 220] width 10 height 10
click at [355, 217] on icon "Move backward to switch to the previous month." at bounding box center [358, 220] width 10 height 10
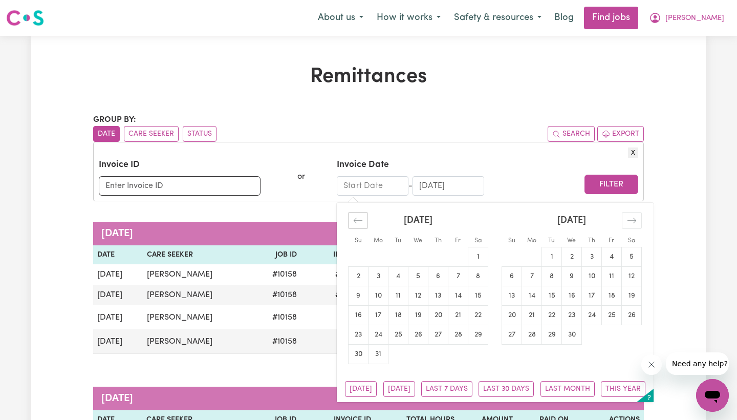
click at [355, 217] on icon "Move backward to switch to the previous month." at bounding box center [358, 220] width 10 height 10
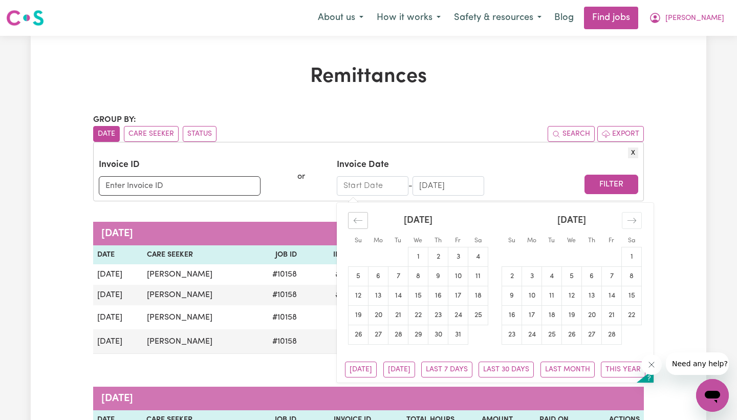
click at [355, 217] on icon "Move backward to switch to the previous month." at bounding box center [358, 220] width 10 height 10
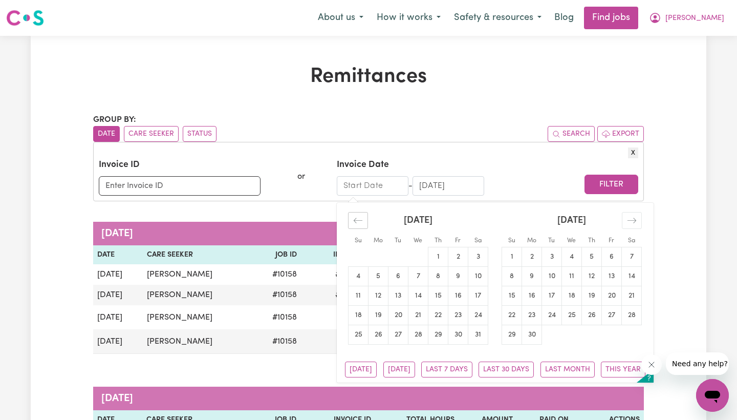
click at [355, 217] on icon "Move backward to switch to the previous month." at bounding box center [358, 220] width 10 height 10
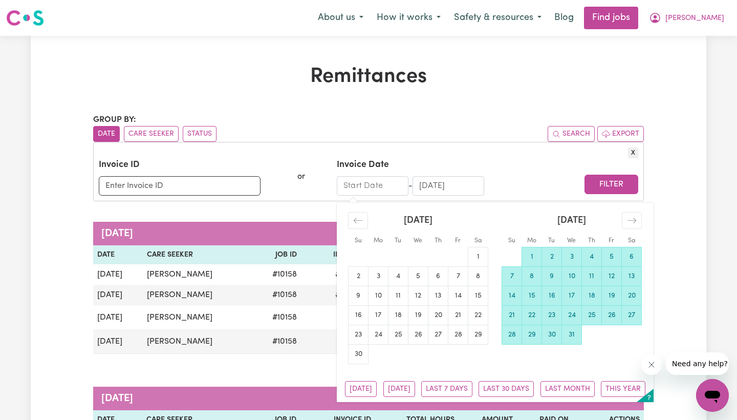
click at [537, 256] on td "1" at bounding box center [532, 256] width 20 height 19
type input "01/07/2024"
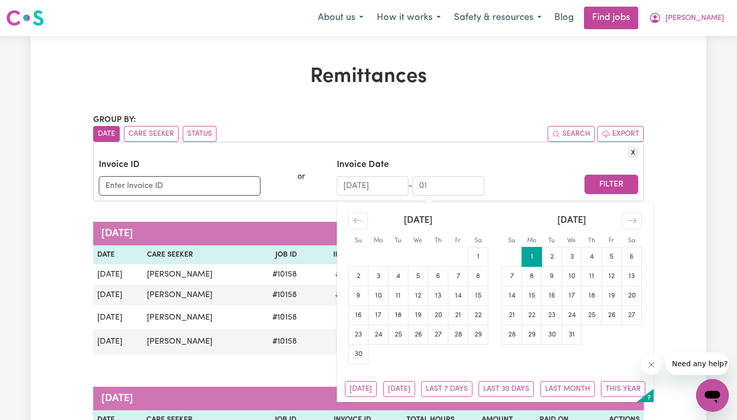
type input "0"
click at [633, 222] on icon "Move forward to switch to the next month." at bounding box center [631, 219] width 9 height 5
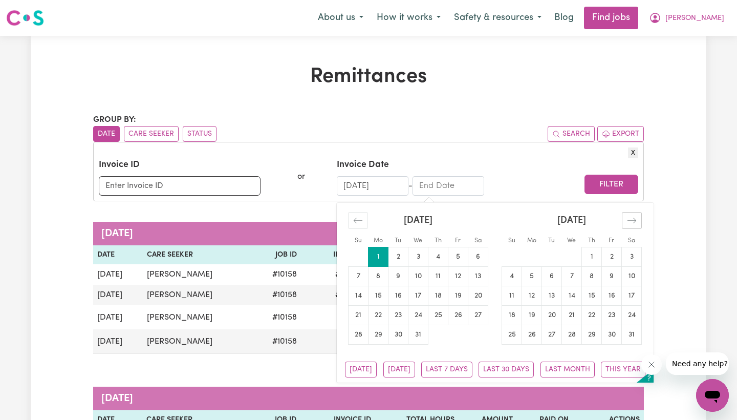
click at [633, 222] on icon "Move forward to switch to the next month." at bounding box center [631, 219] width 9 height 5
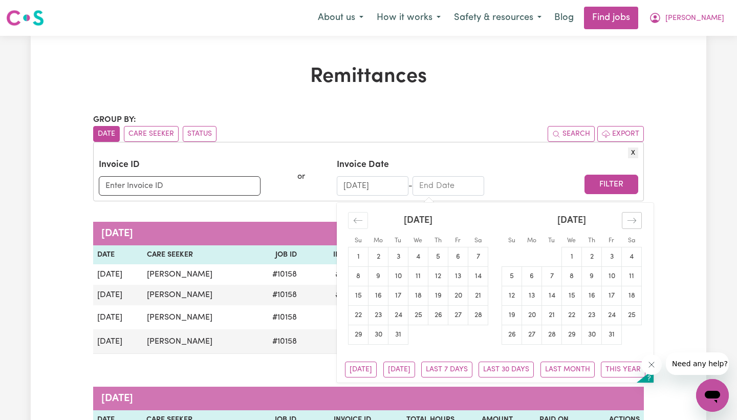
click at [633, 222] on icon "Move forward to switch to the next month." at bounding box center [631, 219] width 9 height 5
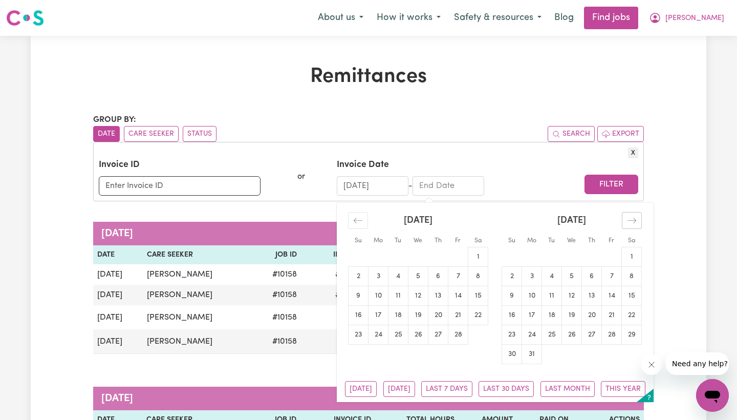
click at [633, 222] on icon "Move forward to switch to the next month." at bounding box center [631, 219] width 9 height 5
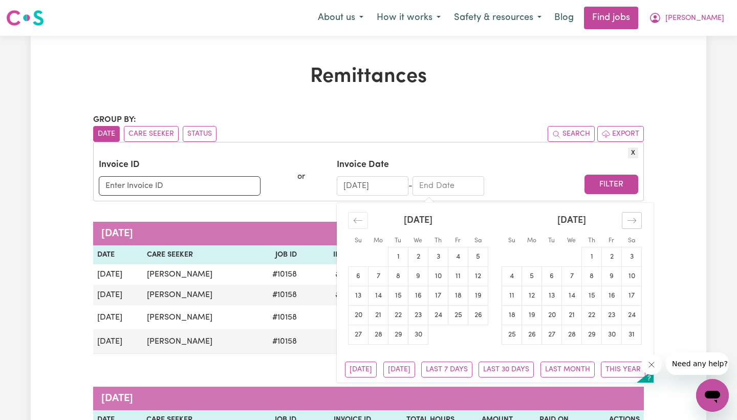
click at [633, 222] on icon "Move forward to switch to the next month." at bounding box center [631, 219] width 9 height 5
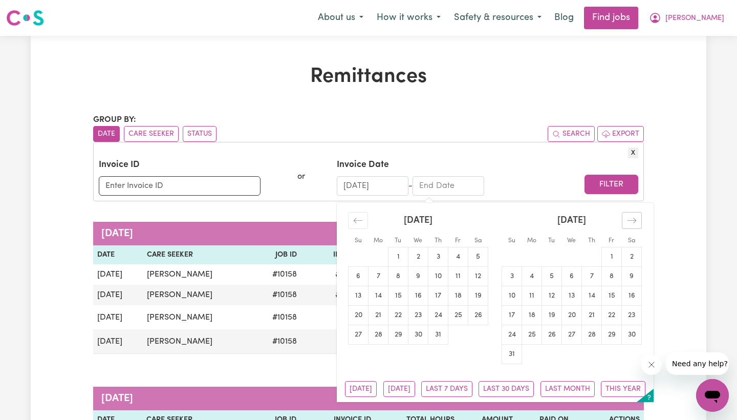
click at [633, 222] on icon "Move forward to switch to the next month." at bounding box center [631, 219] width 9 height 5
click at [355, 225] on icon "Move backward to switch to the previous month." at bounding box center [358, 220] width 10 height 10
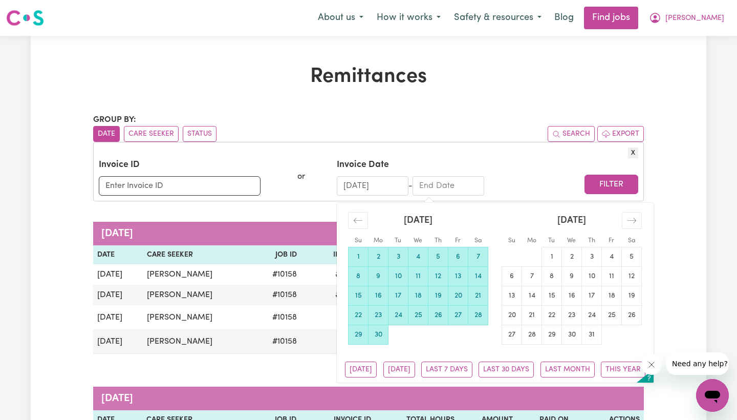
click at [380, 337] on td "30" at bounding box center [378, 333] width 20 height 19
type input "30/06/2025"
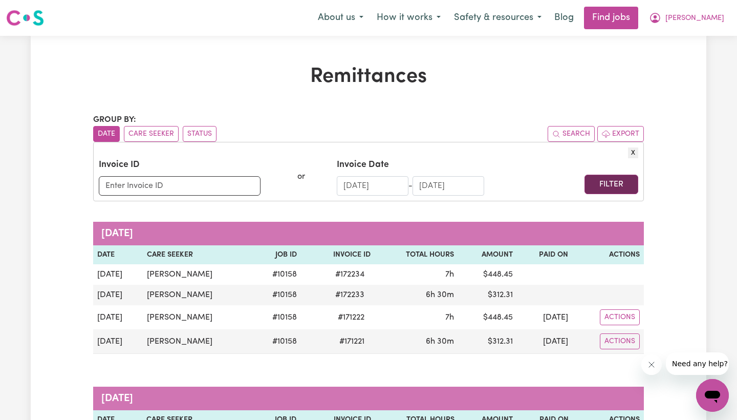
click at [617, 183] on button "Filter" at bounding box center [611, 183] width 54 height 19
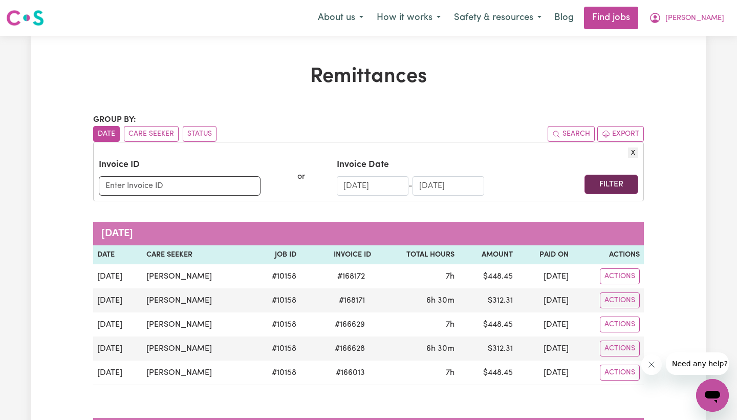
click at [599, 183] on button "Filter" at bounding box center [611, 183] width 54 height 19
click at [196, 130] on button "Status" at bounding box center [200, 134] width 34 height 16
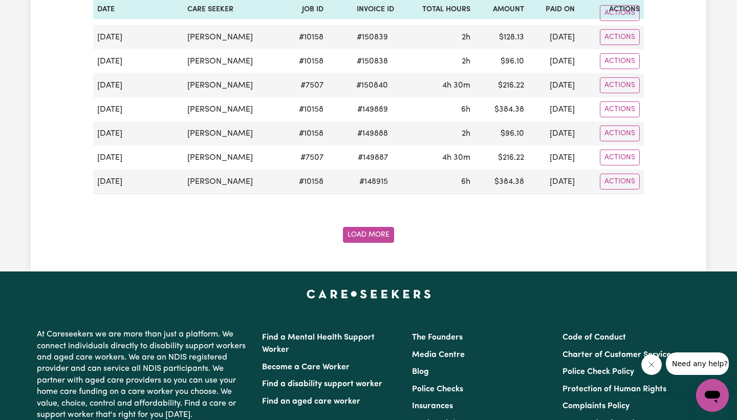
scroll to position [1271, 0]
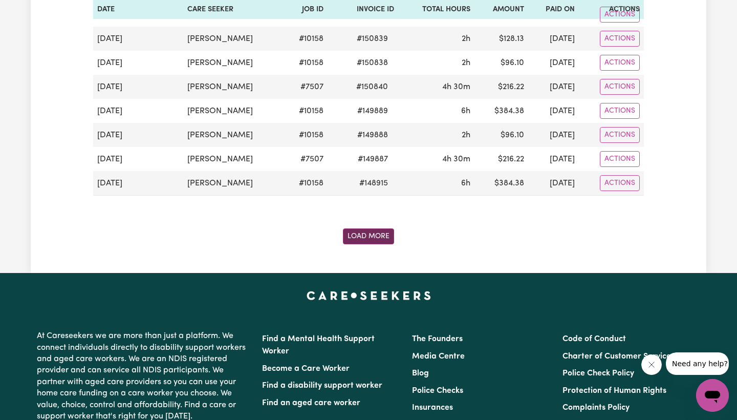
click at [361, 237] on button "Load More" at bounding box center [368, 236] width 51 height 16
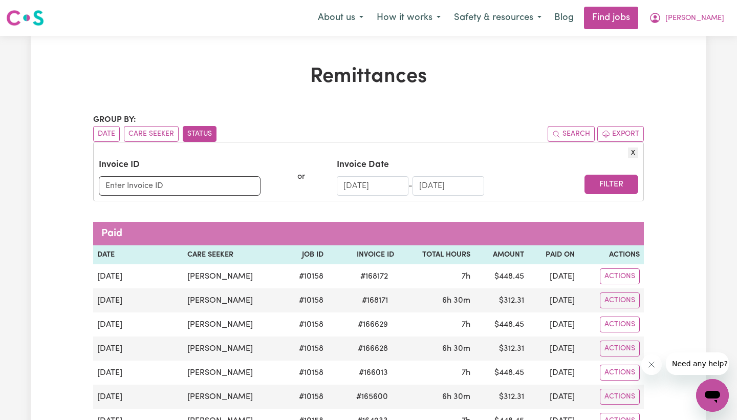
scroll to position [0, 0]
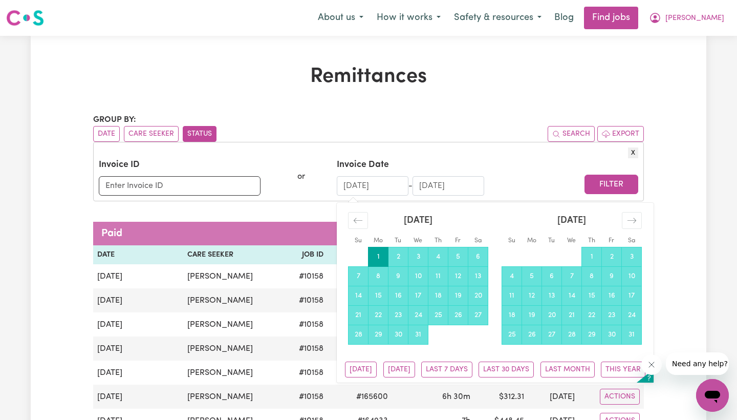
click at [390, 186] on input "01/07/2024" at bounding box center [373, 185] width 72 height 19
click at [357, 225] on icon "Move backward to switch to the previous month." at bounding box center [358, 220] width 10 height 10
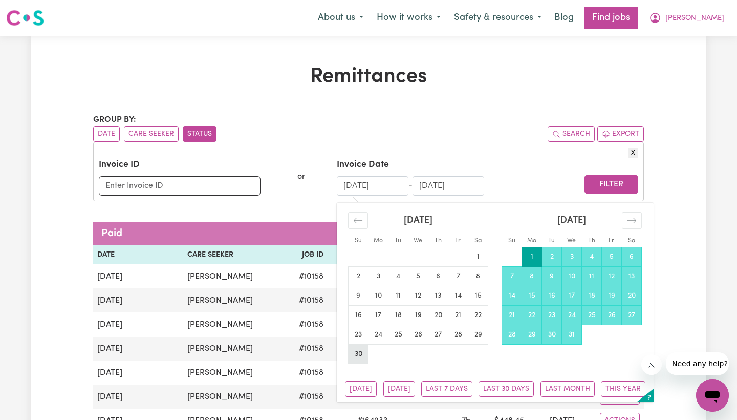
click at [360, 358] on td "30" at bounding box center [358, 353] width 20 height 19
click at [602, 184] on button "Filter" at bounding box center [611, 183] width 54 height 19
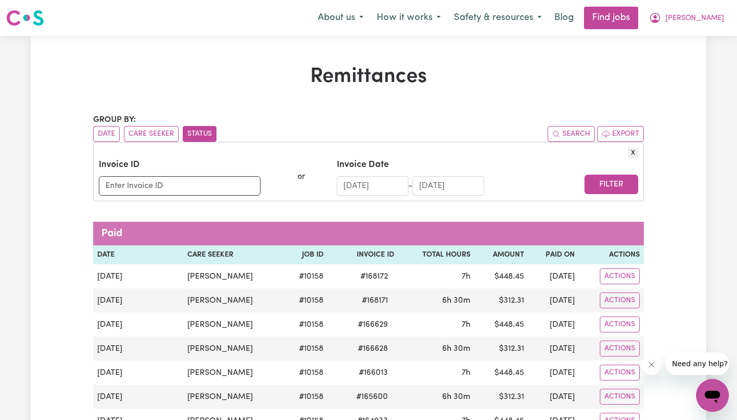
click at [189, 133] on button "Status" at bounding box center [200, 134] width 34 height 16
click at [200, 133] on button "Status" at bounding box center [200, 134] width 34 height 16
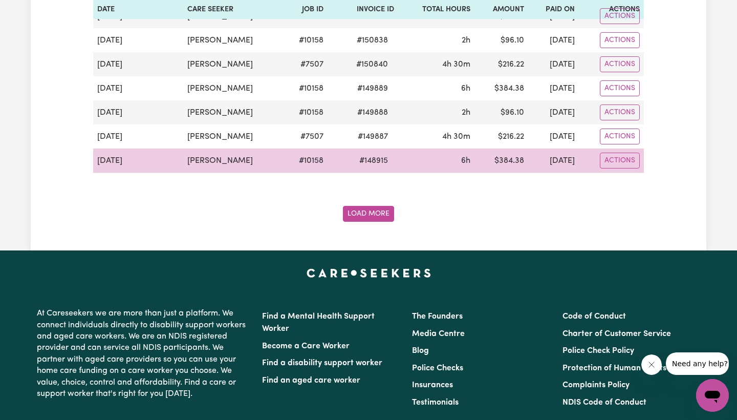
scroll to position [1286, 0]
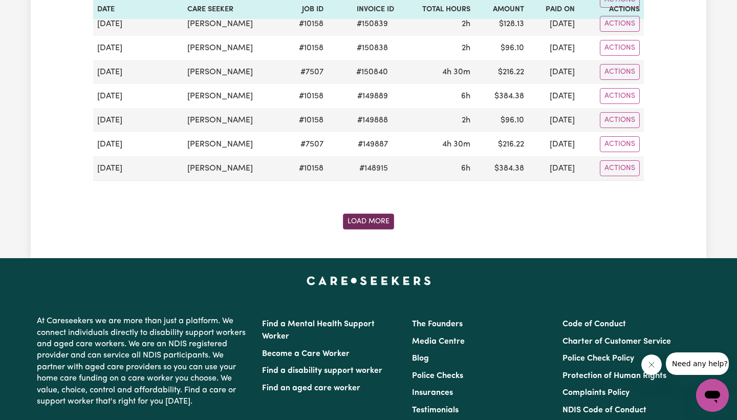
click at [363, 221] on button "Load More" at bounding box center [368, 221] width 51 height 16
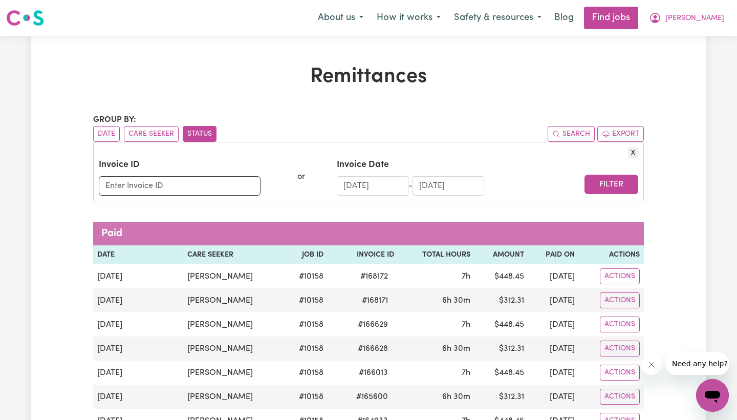
scroll to position [0, 0]
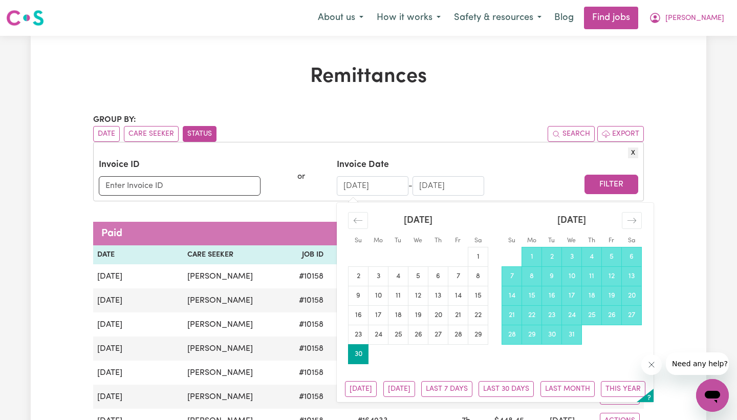
click at [357, 186] on input "[DATE]" at bounding box center [373, 185] width 72 height 19
click at [440, 315] on td "20" at bounding box center [438, 314] width 20 height 19
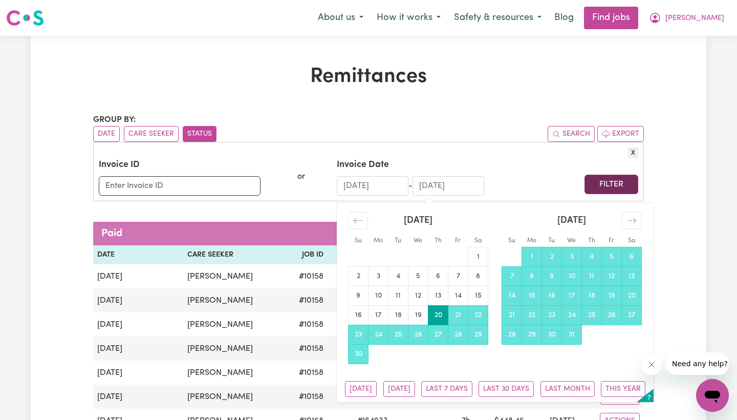
click at [610, 182] on button "Filter" at bounding box center [611, 183] width 54 height 19
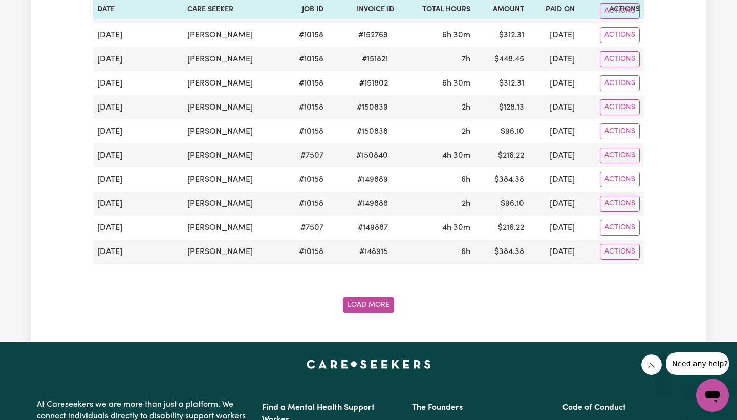
scroll to position [1205, 0]
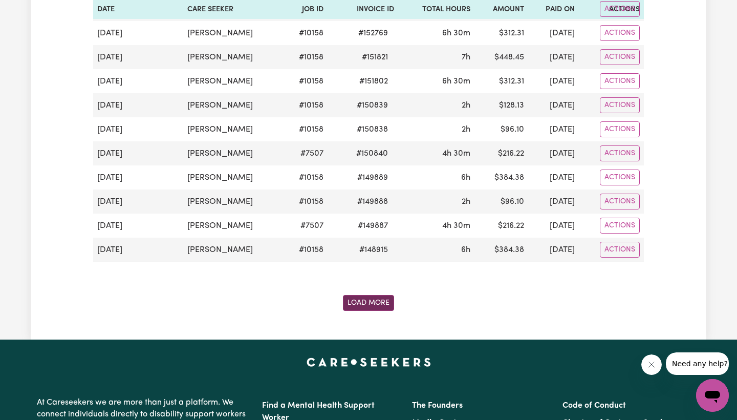
click at [364, 306] on button "Load More" at bounding box center [368, 303] width 51 height 16
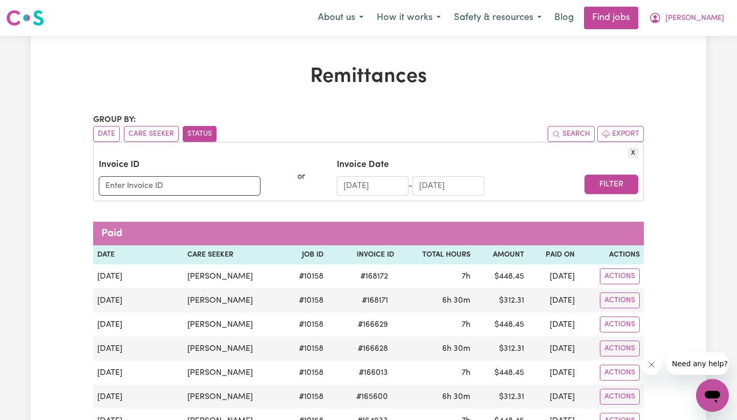
scroll to position [0, 0]
click at [397, 181] on input "20/06/2024" at bounding box center [373, 185] width 72 height 19
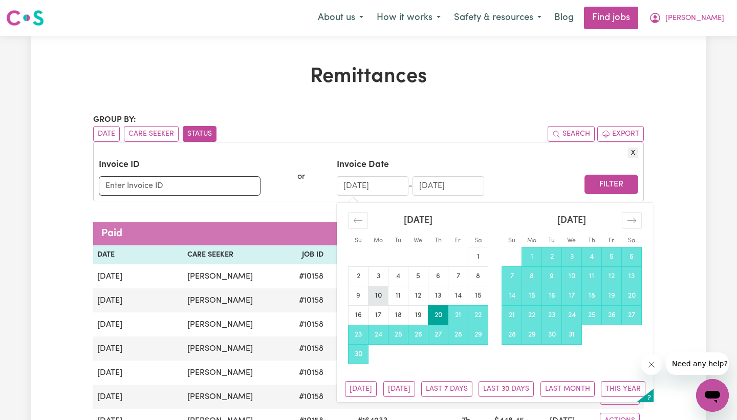
click at [379, 298] on td "10" at bounding box center [378, 295] width 20 height 19
type input "10/06/2024"
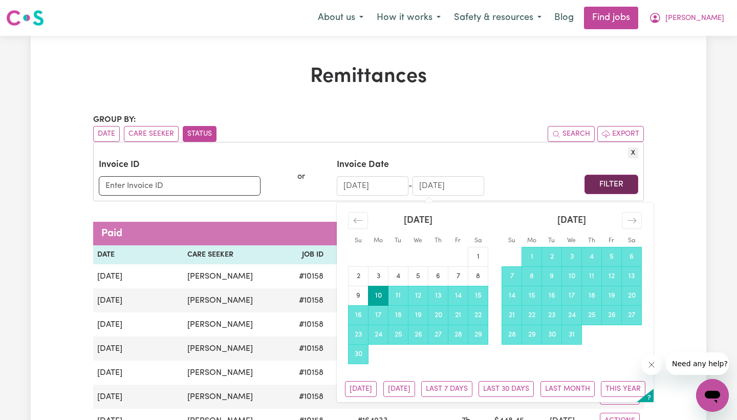
click at [611, 182] on button "Filter" at bounding box center [611, 183] width 54 height 19
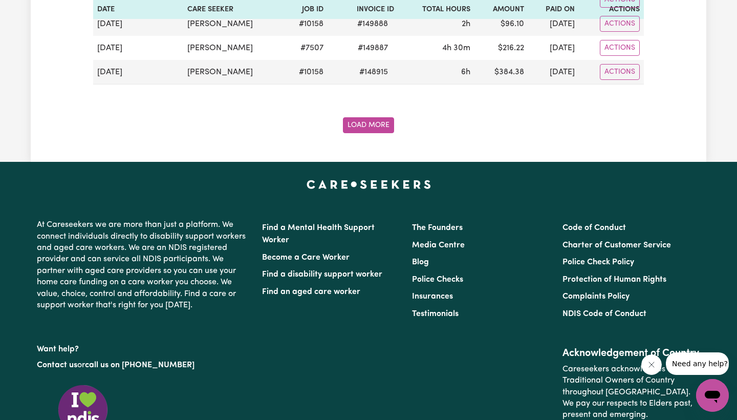
scroll to position [1324, 0]
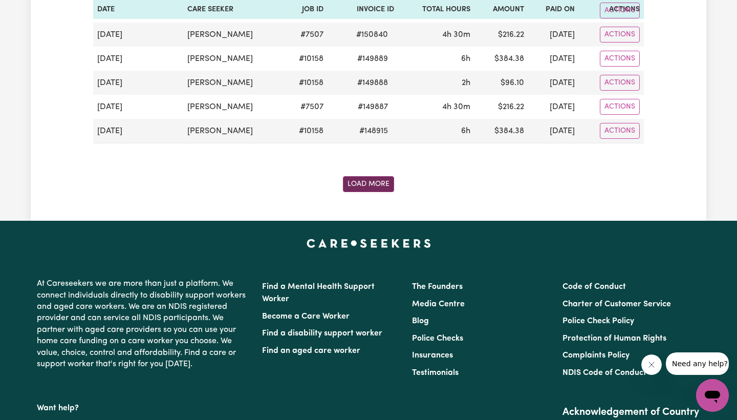
click at [365, 183] on button "Load More" at bounding box center [368, 184] width 51 height 16
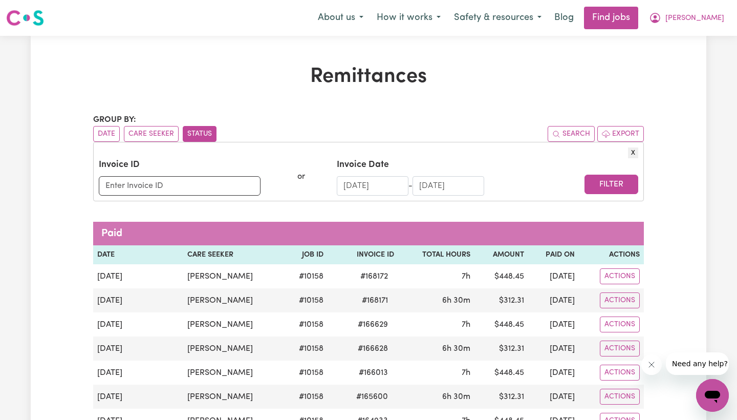
scroll to position [0, 0]
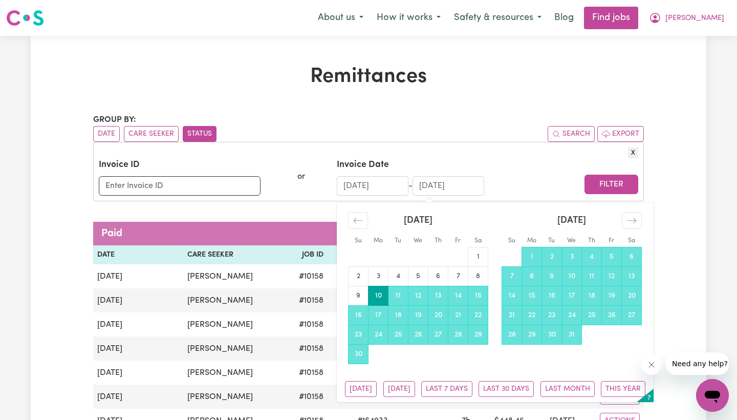
click at [450, 187] on input "30/06/2025" at bounding box center [448, 185] width 72 height 19
click at [628, 225] on icon "Move forward to switch to the next month." at bounding box center [632, 220] width 10 height 10
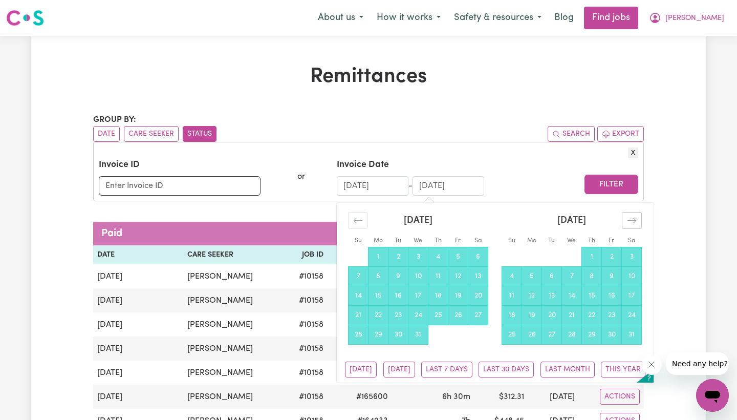
click at [628, 225] on icon "Move forward to switch to the next month." at bounding box center [632, 220] width 10 height 10
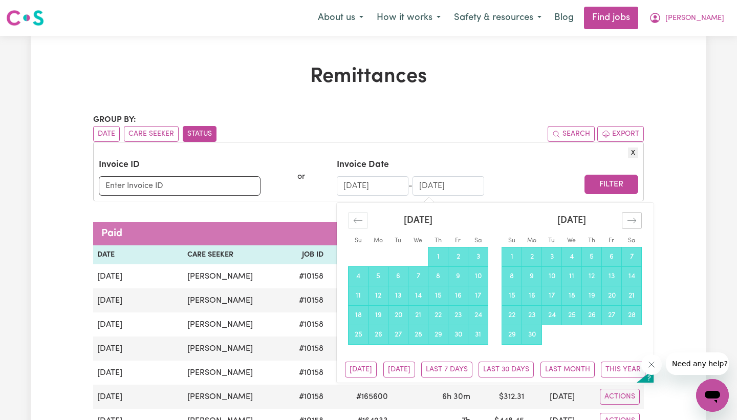
click at [628, 225] on icon "Move forward to switch to the next month." at bounding box center [632, 220] width 10 height 10
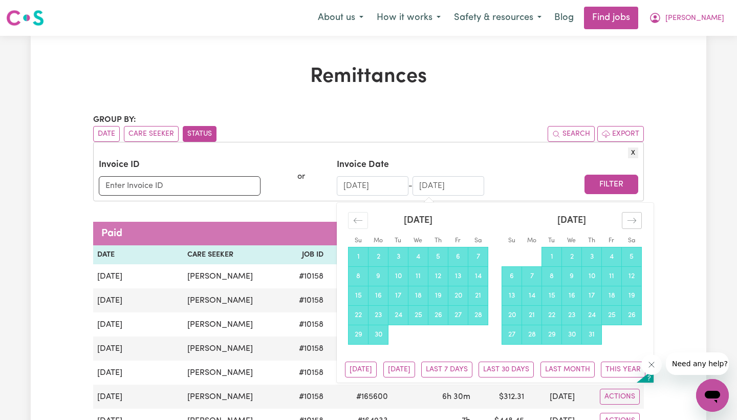
click at [628, 225] on icon "Move forward to switch to the next month." at bounding box center [632, 220] width 10 height 10
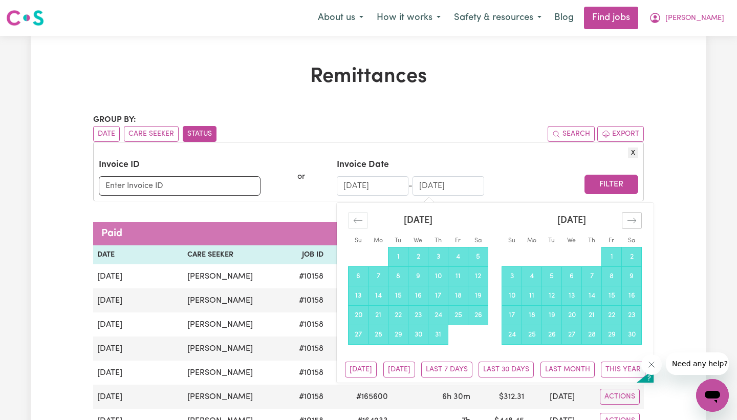
click at [628, 225] on icon "Move forward to switch to the next month." at bounding box center [632, 220] width 10 height 10
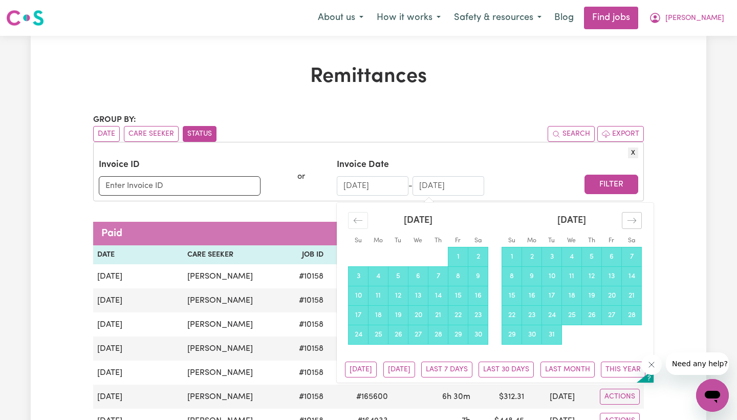
click at [628, 225] on icon "Move forward to switch to the next month." at bounding box center [632, 220] width 10 height 10
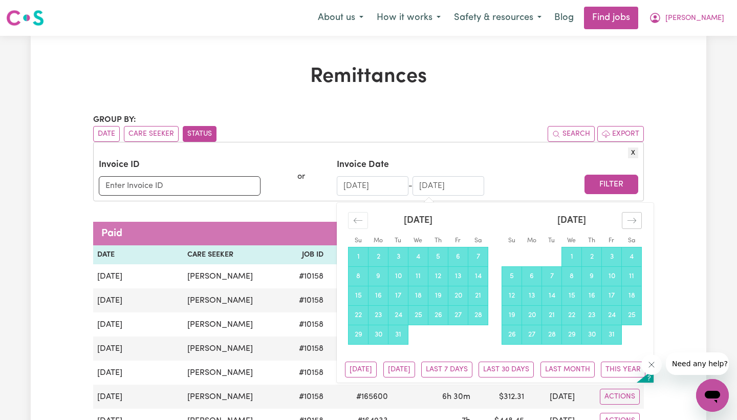
click at [628, 225] on icon "Move forward to switch to the next month." at bounding box center [632, 220] width 10 height 10
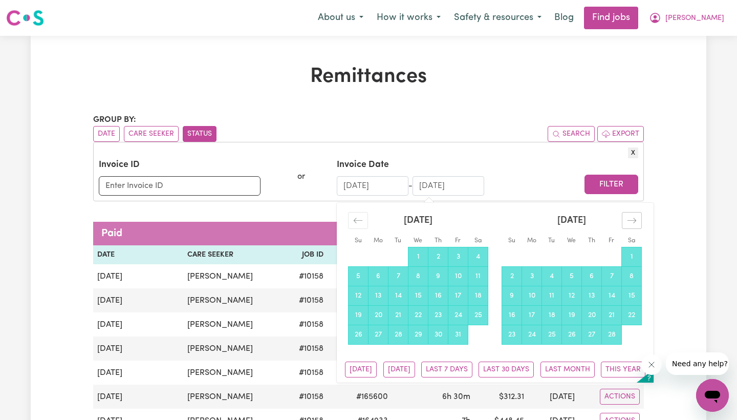
click at [628, 225] on icon "Move forward to switch to the next month." at bounding box center [632, 220] width 10 height 10
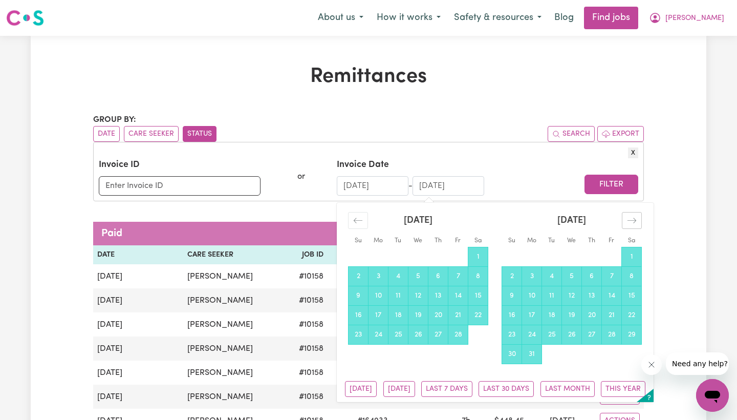
click at [628, 225] on icon "Move forward to switch to the next month." at bounding box center [632, 220] width 10 height 10
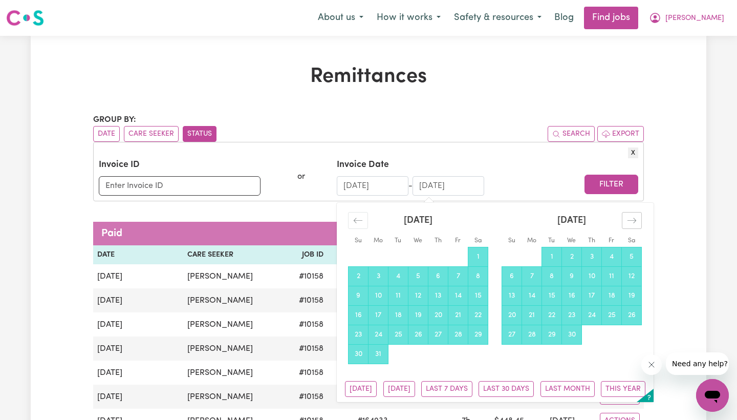
click at [628, 225] on icon "Move forward to switch to the next month." at bounding box center [632, 220] width 10 height 10
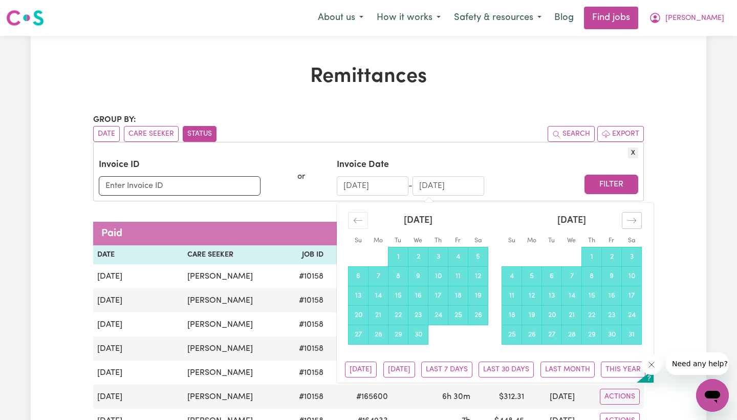
click at [628, 225] on icon "Move forward to switch to the next month." at bounding box center [632, 220] width 10 height 10
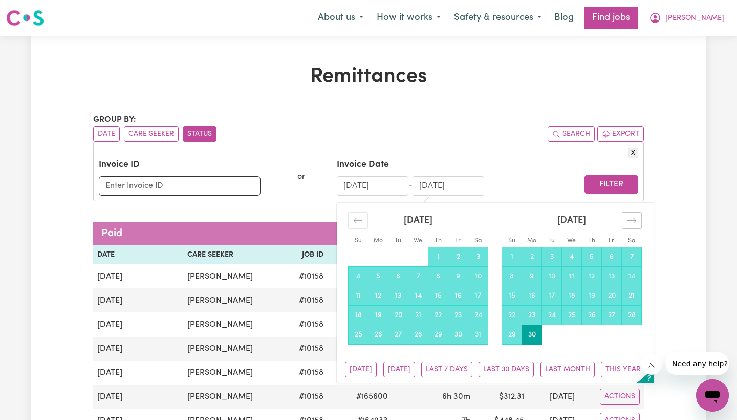
click at [628, 225] on icon "Move forward to switch to the next month." at bounding box center [632, 220] width 10 height 10
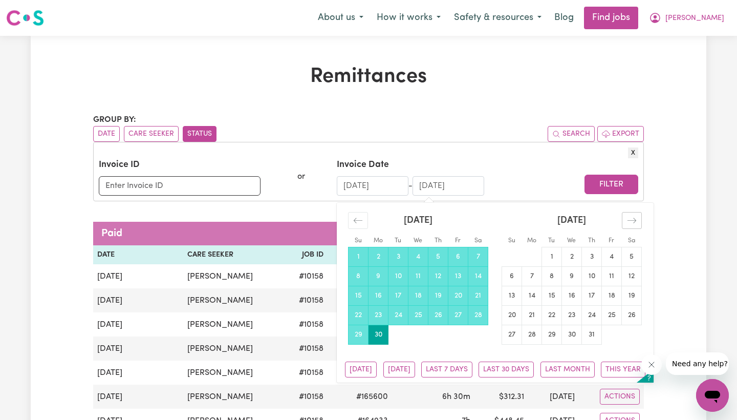
click at [628, 225] on icon "Move forward to switch to the next month." at bounding box center [632, 220] width 10 height 10
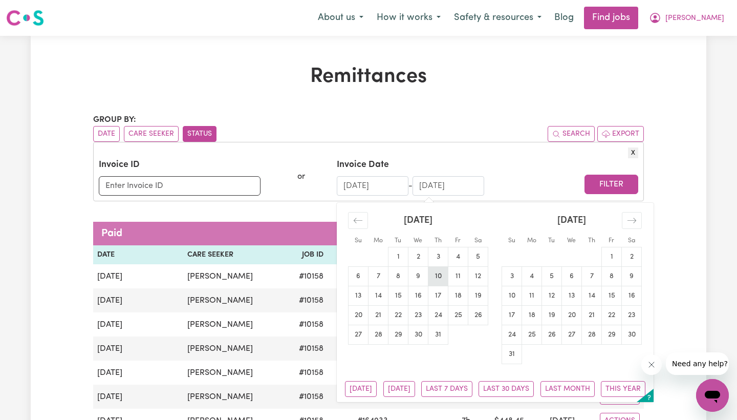
click at [439, 282] on td "10" at bounding box center [438, 275] width 20 height 19
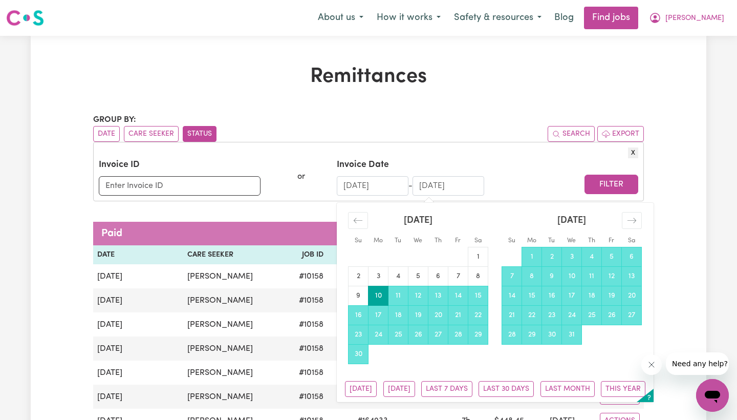
click at [440, 188] on input "10/07/2025" at bounding box center [448, 185] width 72 height 19
click at [571, 336] on td "31" at bounding box center [572, 333] width 20 height 19
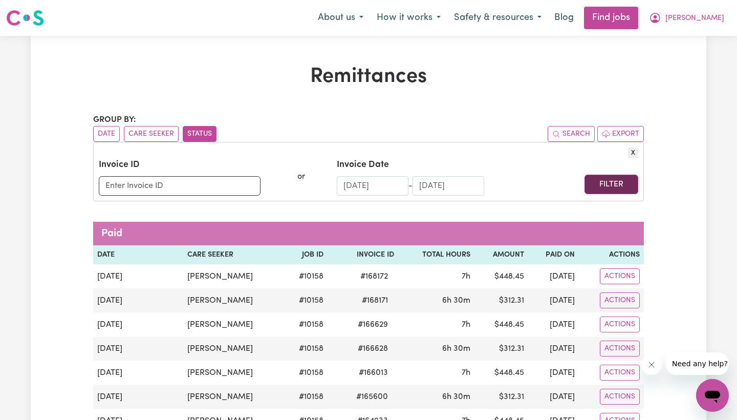
click at [597, 185] on button "Filter" at bounding box center [611, 183] width 54 height 19
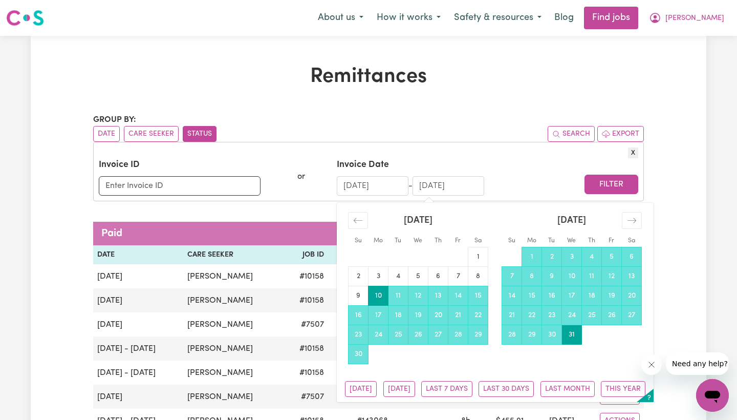
click at [427, 187] on input "31/07/2024" at bounding box center [448, 185] width 72 height 19
click at [472, 186] on input "31/07/2024" at bounding box center [448, 185] width 72 height 19
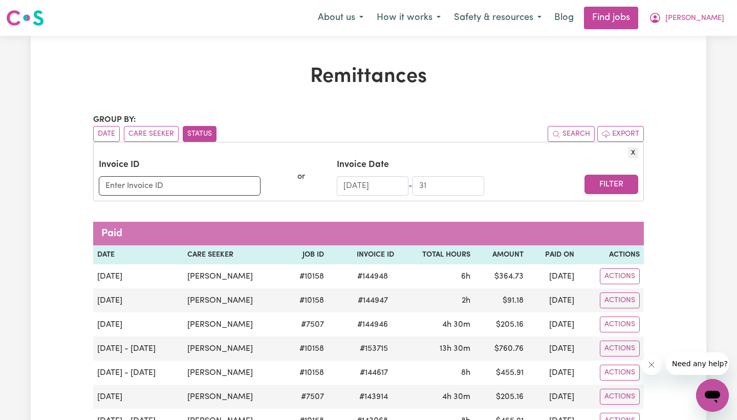
type input "3"
type input "1"
click at [622, 186] on button "Filter" at bounding box center [611, 183] width 54 height 19
click at [612, 189] on button "Filter" at bounding box center [611, 183] width 54 height 19
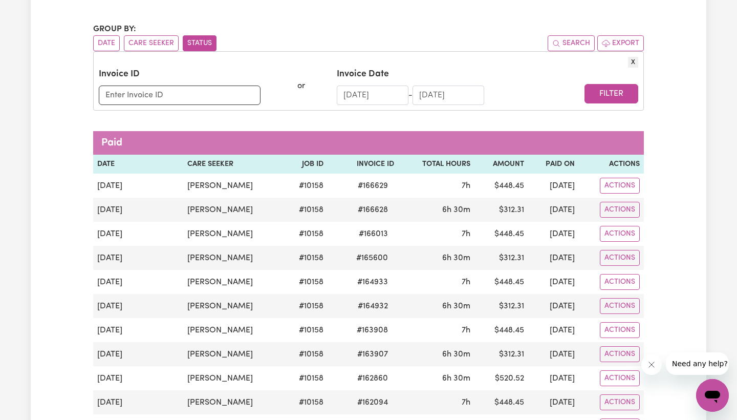
scroll to position [90, 0]
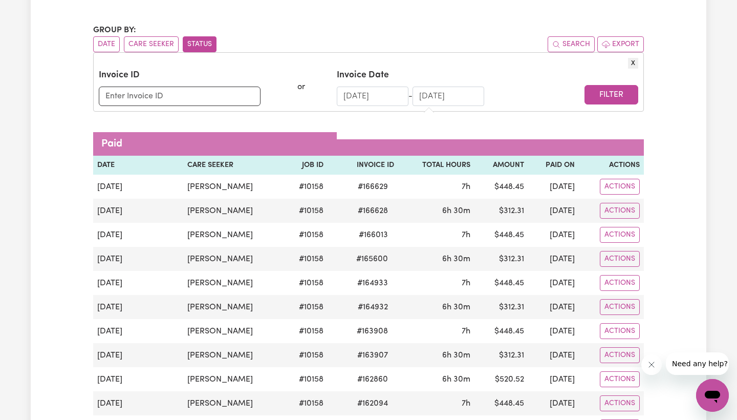
click at [468, 98] on input "20/06/2025" at bounding box center [448, 95] width 72 height 19
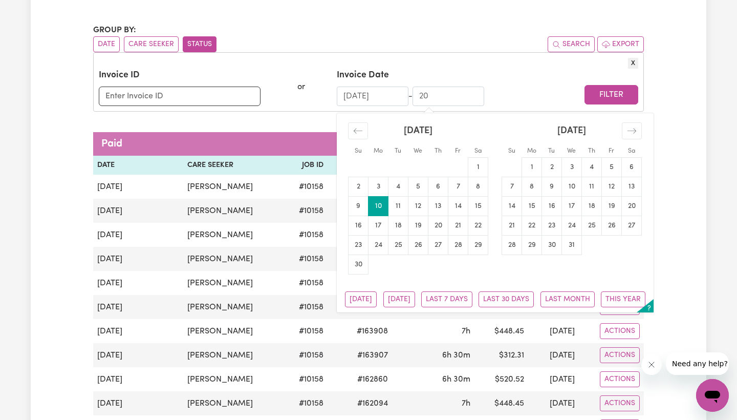
type input "2"
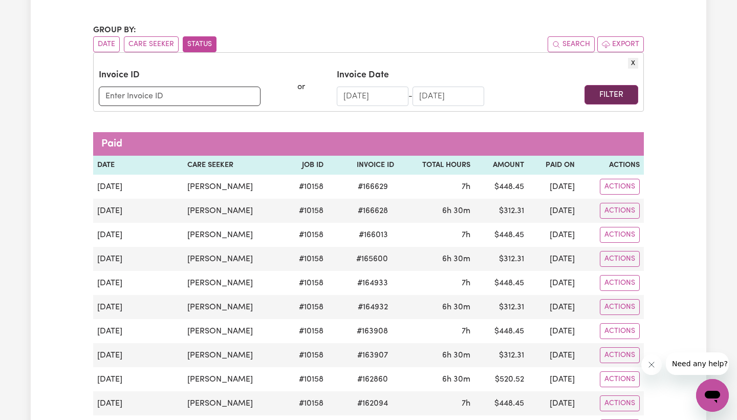
click at [611, 97] on button "Filter" at bounding box center [611, 94] width 54 height 19
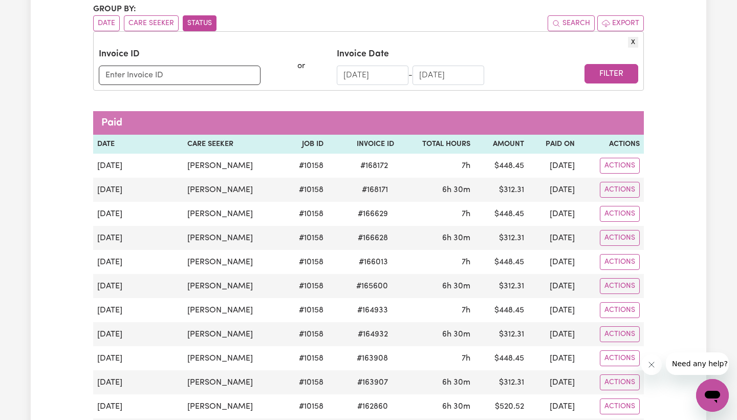
scroll to position [111, 0]
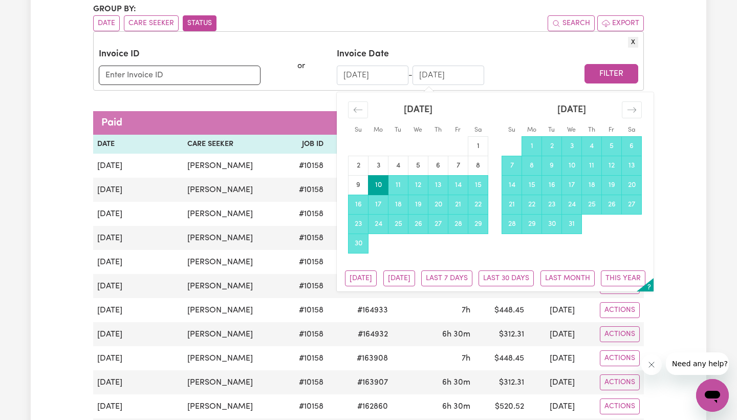
click at [440, 74] on input "10/07/2025" at bounding box center [448, 74] width 72 height 19
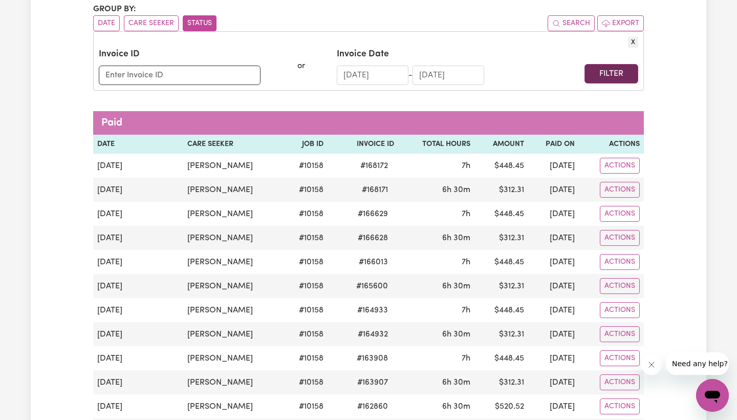
click at [618, 75] on button "Filter" at bounding box center [611, 73] width 54 height 19
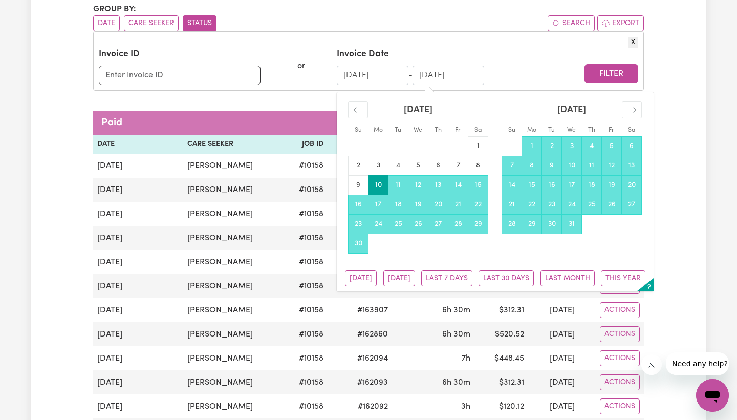
click at [424, 76] on input "15/06/2025" at bounding box center [448, 74] width 72 height 19
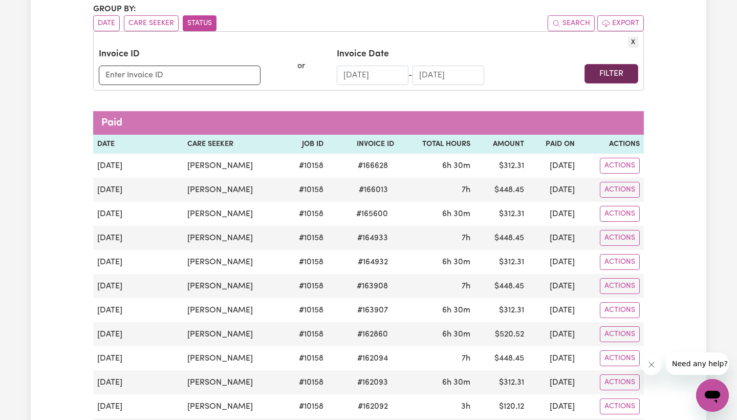
click at [610, 75] on button "Filter" at bounding box center [611, 73] width 54 height 19
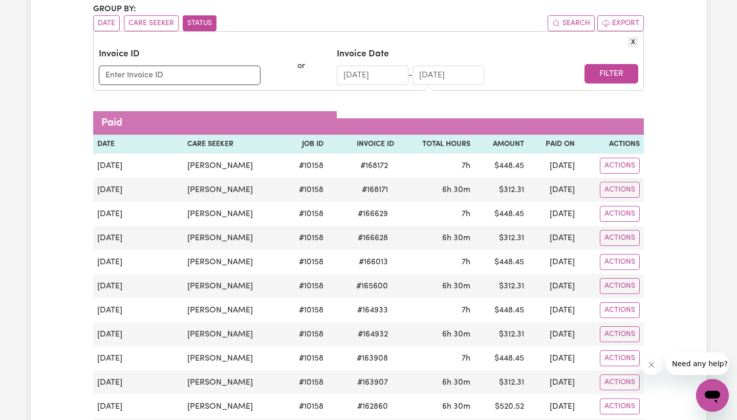
click at [429, 76] on input "30/06/2025" at bounding box center [448, 74] width 72 height 19
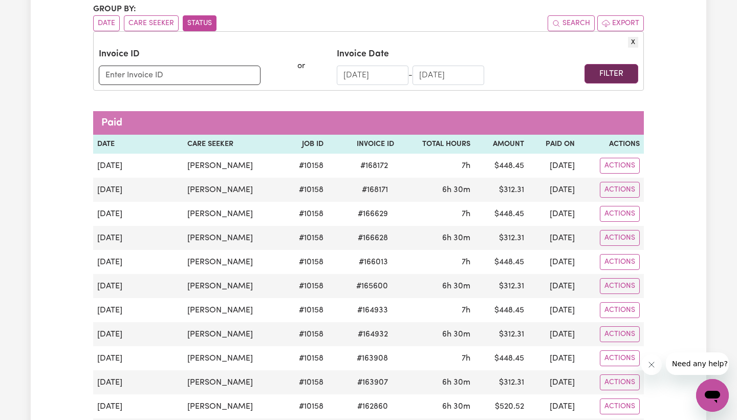
type input "16/06/2025"
click at [610, 71] on button "Filter" at bounding box center [611, 73] width 54 height 19
click at [609, 71] on button "Filter" at bounding box center [611, 73] width 54 height 19
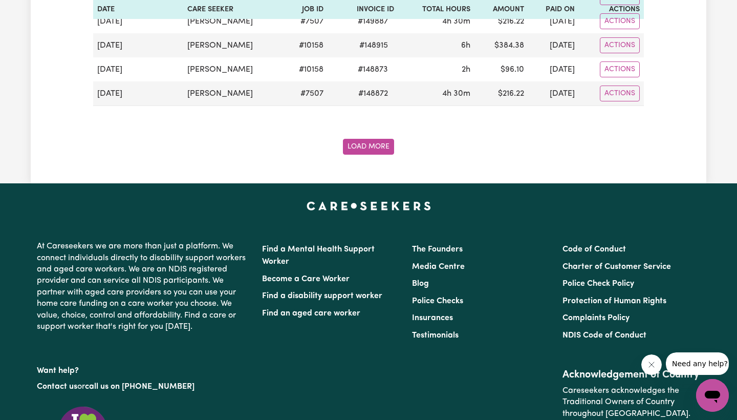
scroll to position [1376, 0]
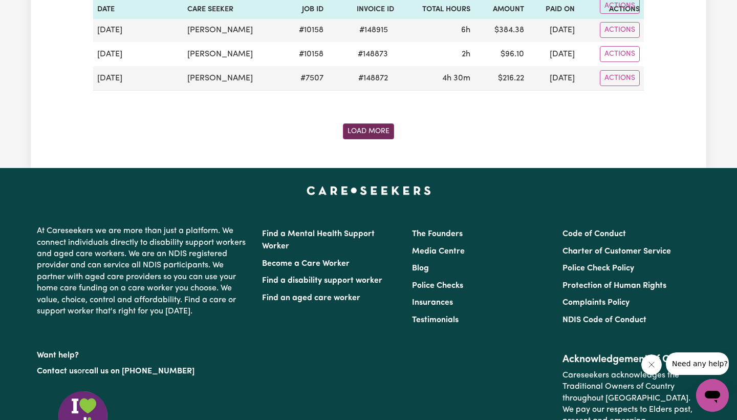
click at [360, 128] on button "Load More" at bounding box center [368, 131] width 51 height 16
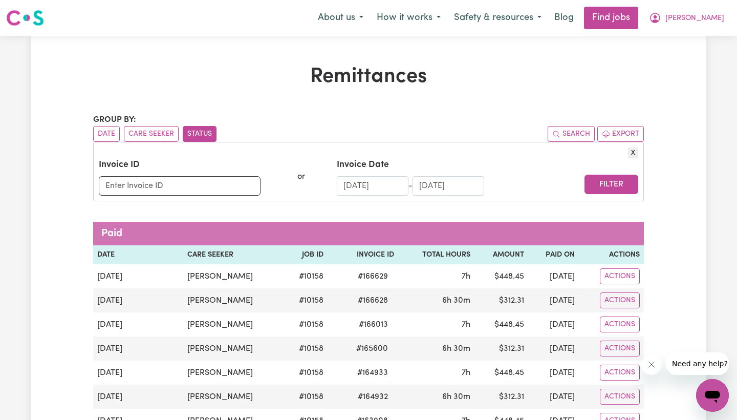
scroll to position [0, 0]
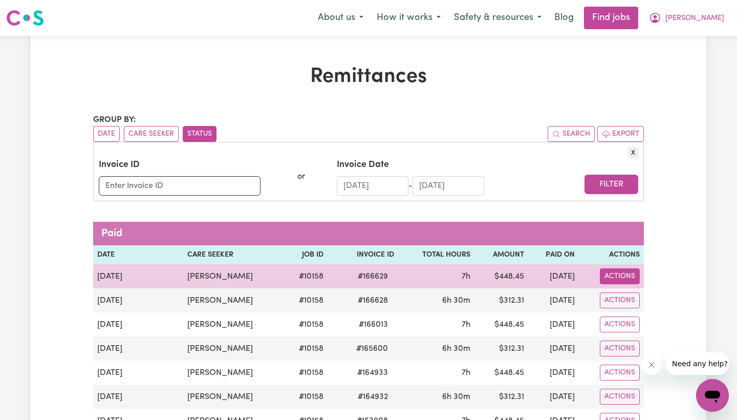
click at [616, 281] on button "Actions" at bounding box center [620, 276] width 40 height 16
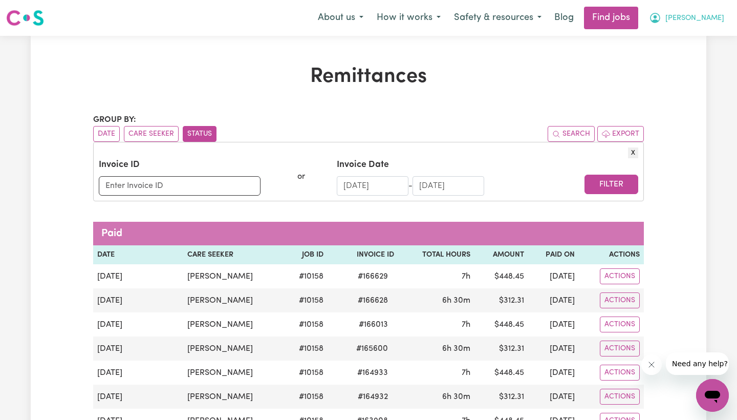
click at [677, 20] on span "[PERSON_NAME]" at bounding box center [694, 18] width 59 height 11
click at [677, 58] on link "My Dashboard" at bounding box center [689, 58] width 81 height 19
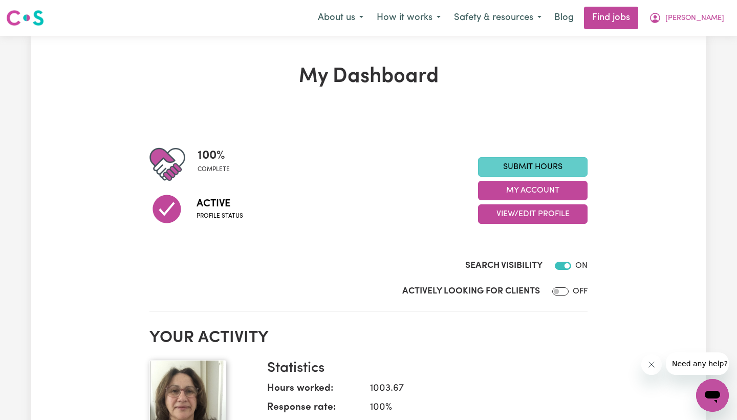
click at [536, 165] on link "Submit Hours" at bounding box center [532, 166] width 109 height 19
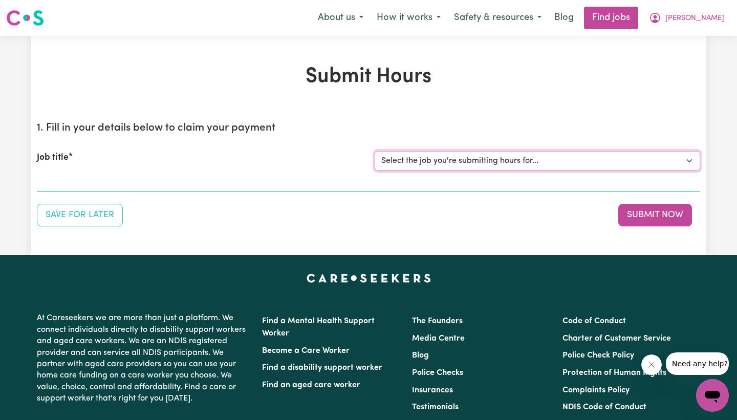
select select "10158"
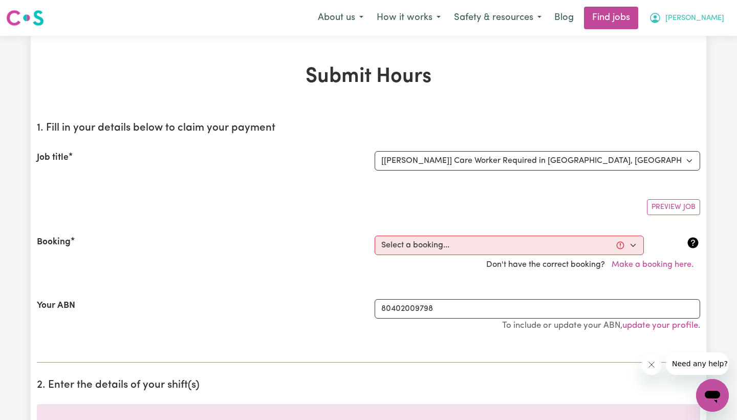
click at [677, 17] on span "[PERSON_NAME]" at bounding box center [694, 18] width 59 height 11
click at [677, 58] on link "My Dashboard" at bounding box center [689, 58] width 81 height 19
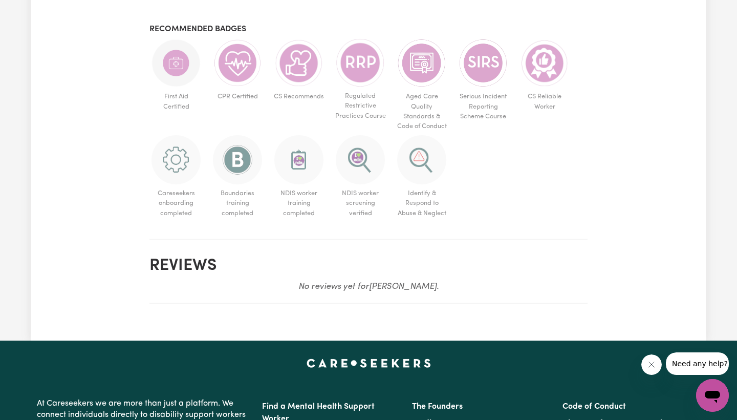
scroll to position [628, 0]
click at [540, 69] on img at bounding box center [544, 62] width 49 height 49
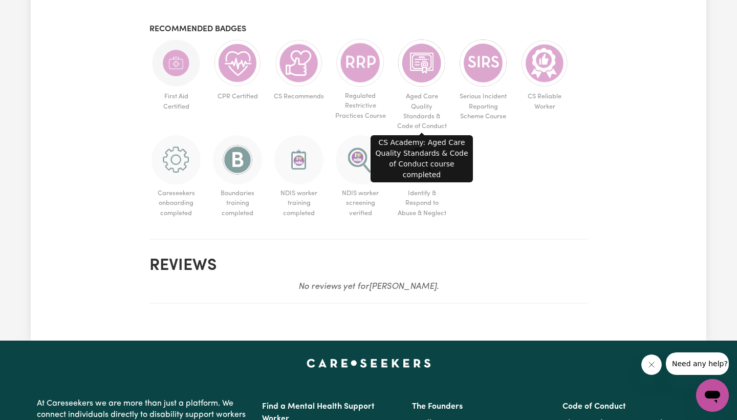
click at [423, 70] on img at bounding box center [421, 62] width 49 height 49
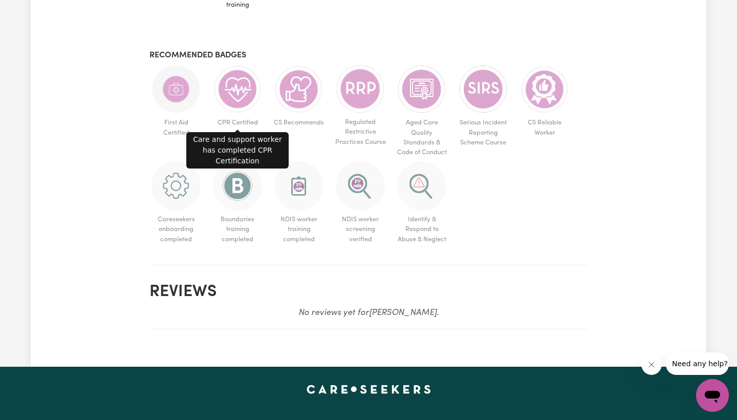
scroll to position [601, 0]
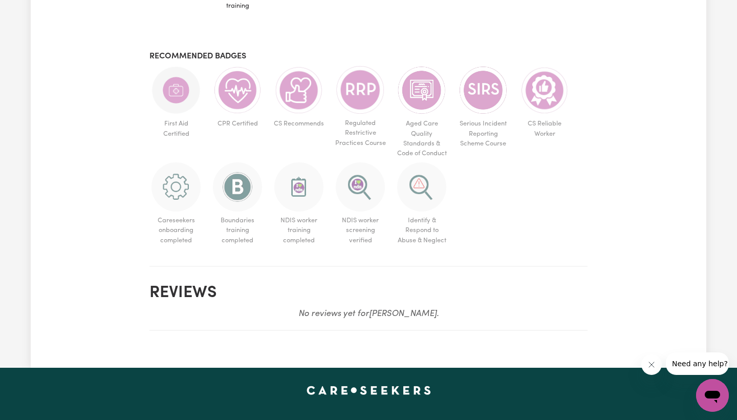
click at [516, 52] on h3 "Recommended badges" at bounding box center [368, 57] width 438 height 10
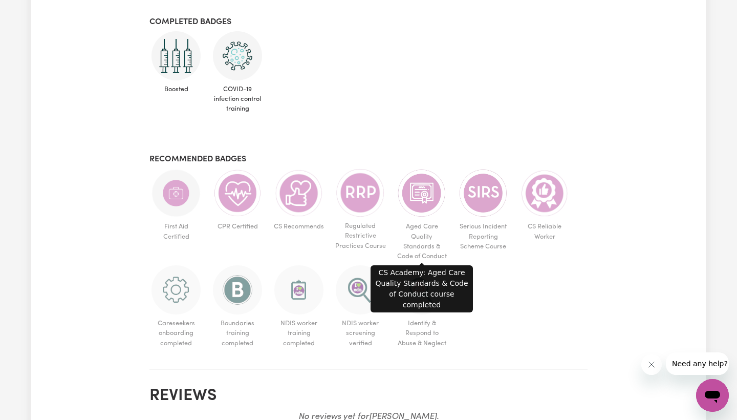
scroll to position [500, 0]
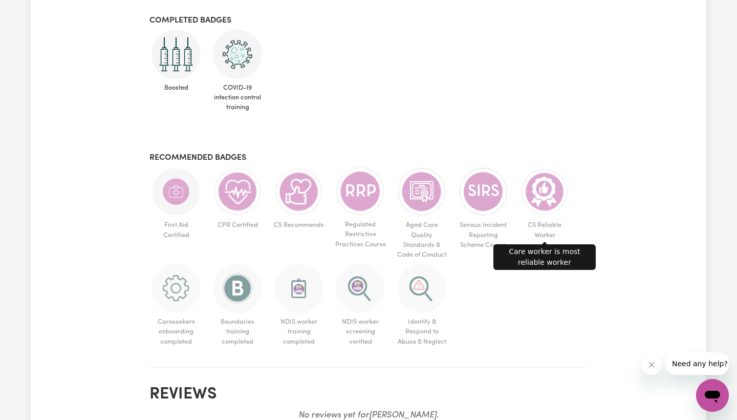
click at [546, 209] on img at bounding box center [544, 191] width 49 height 49
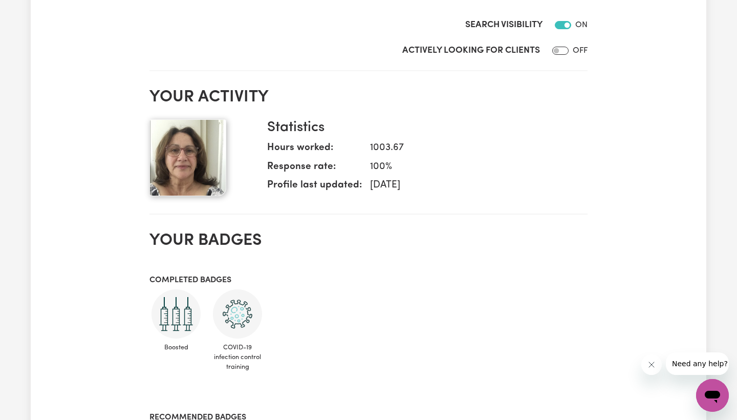
scroll to position [238, 0]
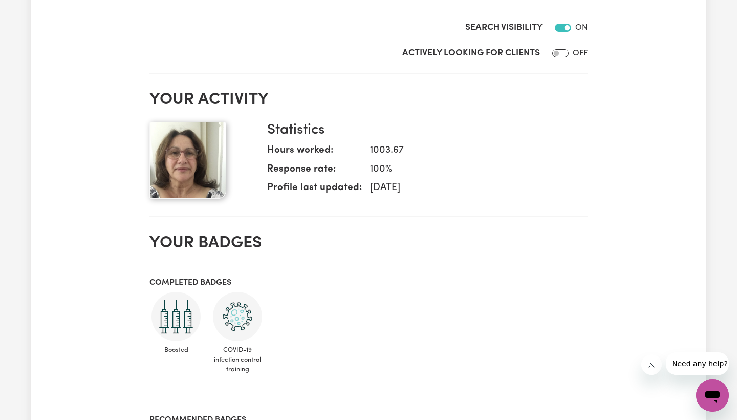
click at [559, 54] on input "Actively Looking for Clients" at bounding box center [560, 53] width 16 height 8
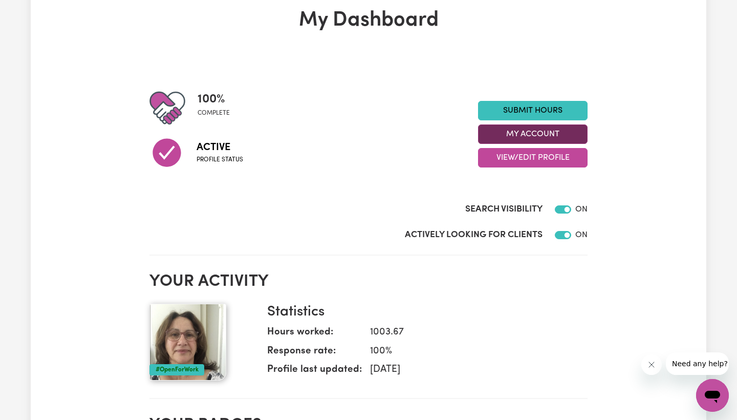
scroll to position [49, 0]
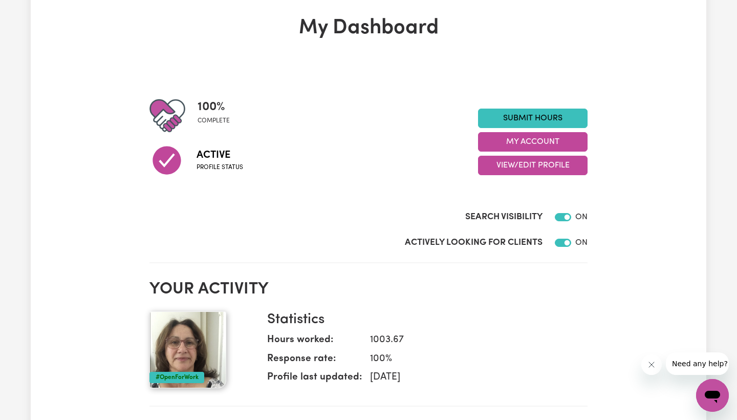
click at [563, 242] on input "Actively Looking for Clients" at bounding box center [563, 242] width 16 height 8
checkbox input "false"
click at [561, 218] on input "Search Visibility" at bounding box center [563, 217] width 16 height 8
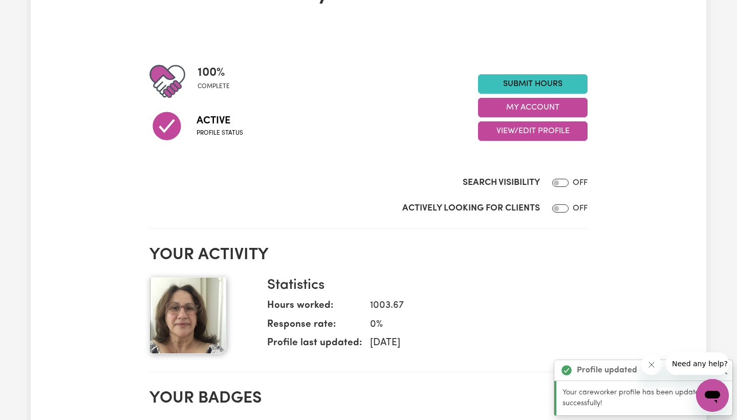
scroll to position [80, 0]
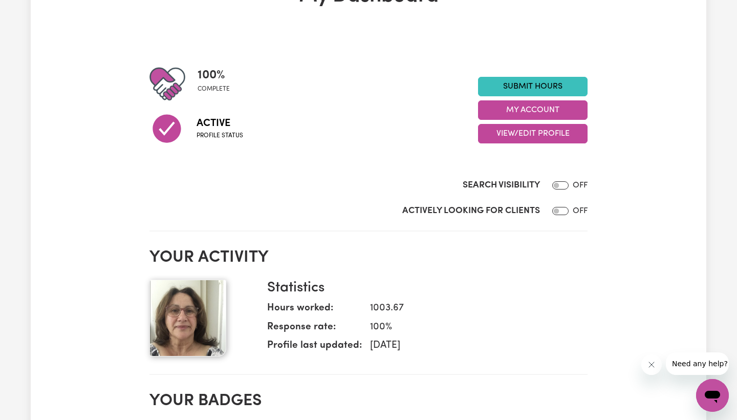
click at [653, 366] on icon "Close message from company" at bounding box center [650, 364] width 5 height 5
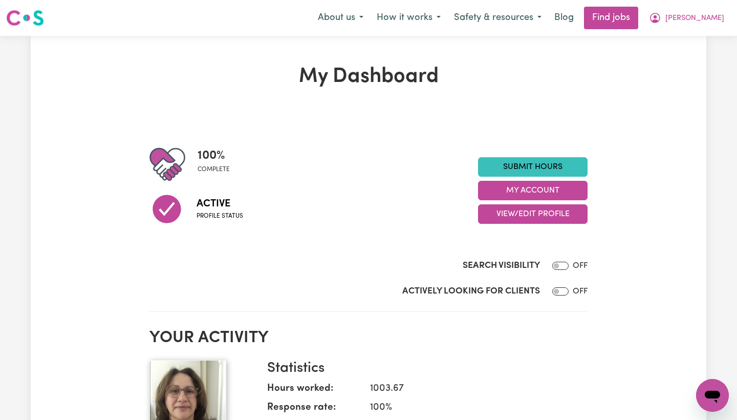
scroll to position [0, 0]
click at [562, 265] on input "Search Visibility" at bounding box center [560, 265] width 16 height 8
checkbox input "true"
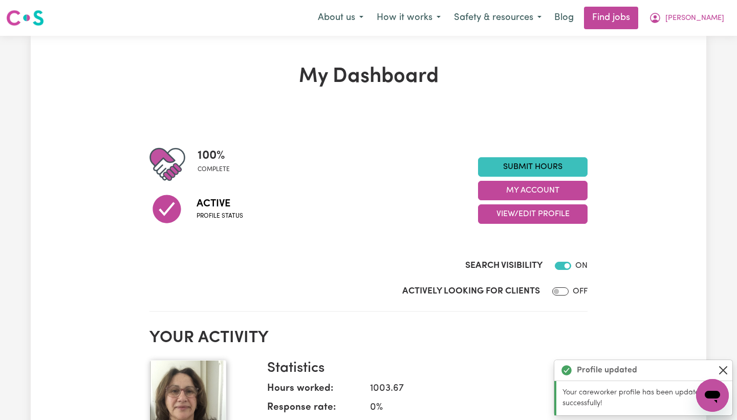
click at [677, 371] on button "Close" at bounding box center [723, 370] width 12 height 12
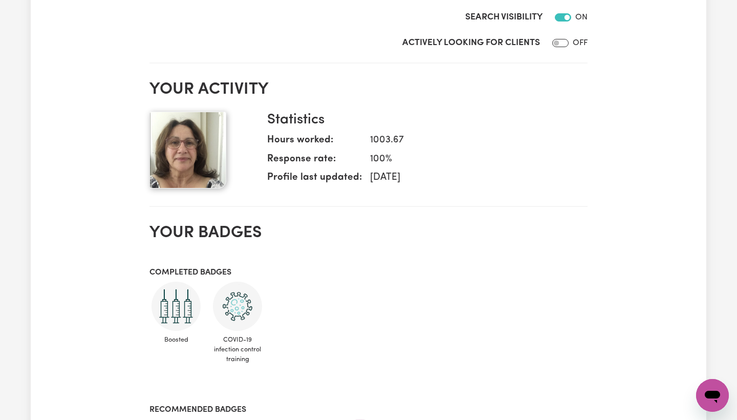
scroll to position [224, 0]
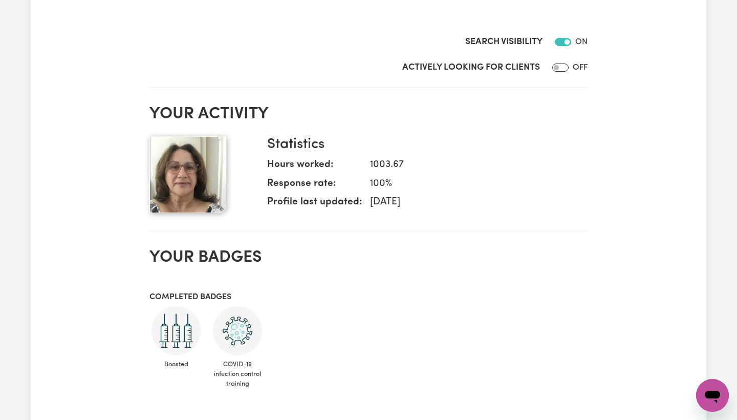
click at [178, 173] on img at bounding box center [187, 174] width 77 height 77
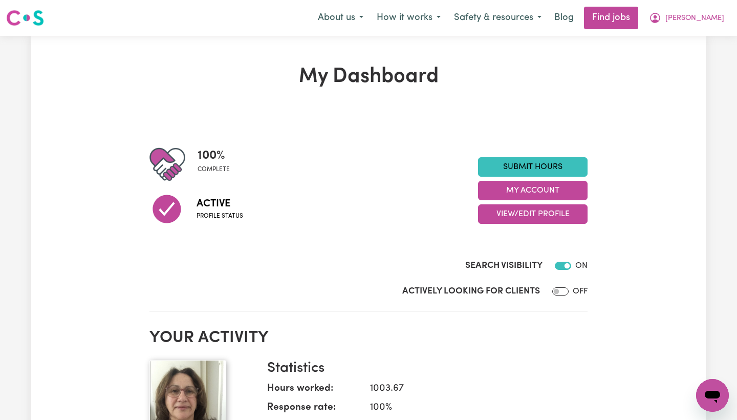
scroll to position [0, 0]
click at [542, 212] on button "View/Edit Profile" at bounding box center [532, 213] width 109 height 19
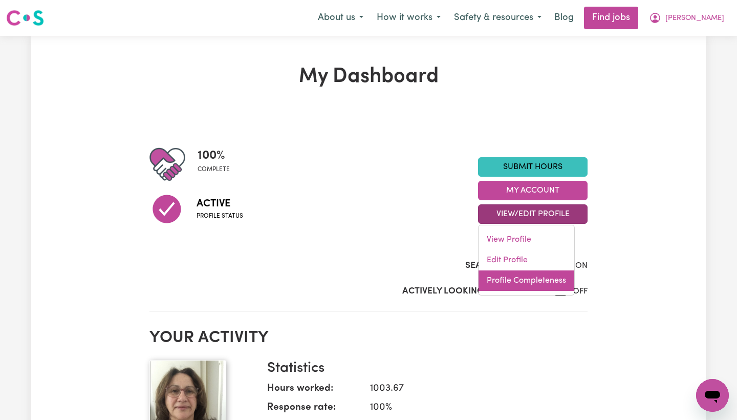
click at [517, 277] on link "Profile Completeness" at bounding box center [526, 280] width 96 height 20
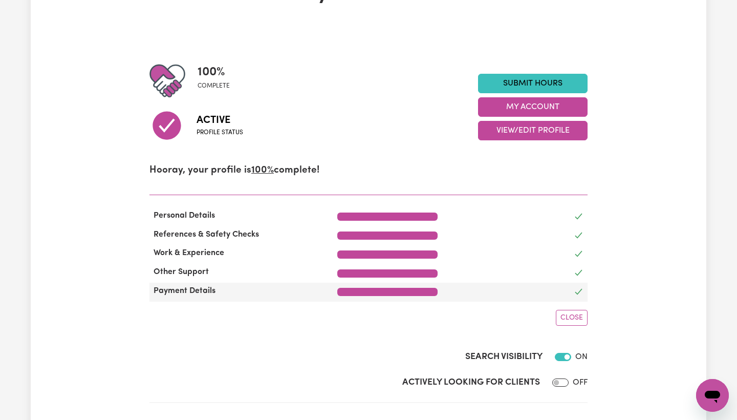
scroll to position [81, 0]
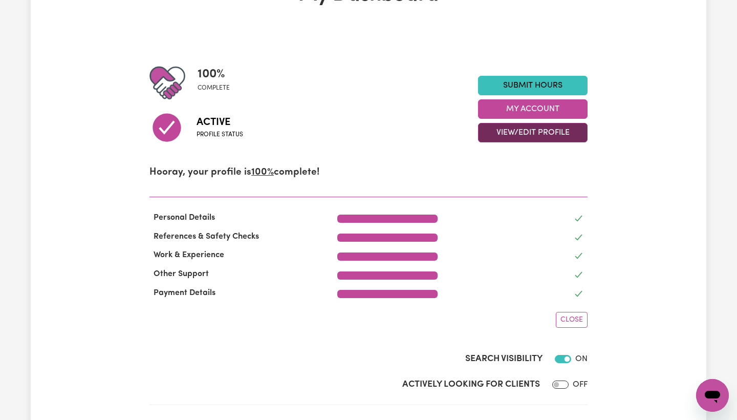
click at [531, 129] on button "View/Edit Profile" at bounding box center [532, 132] width 109 height 19
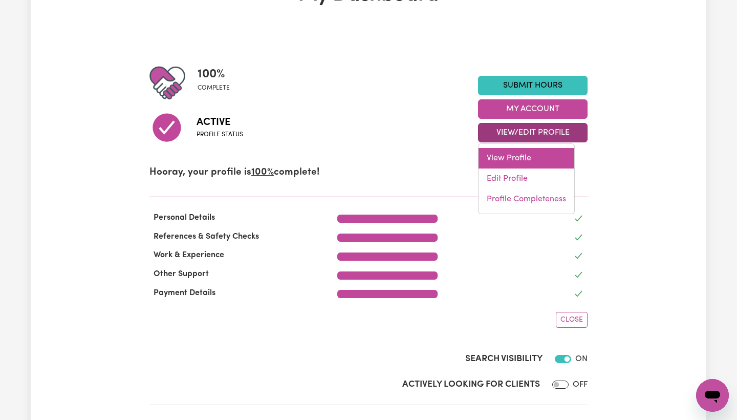
click at [507, 158] on link "View Profile" at bounding box center [526, 158] width 96 height 20
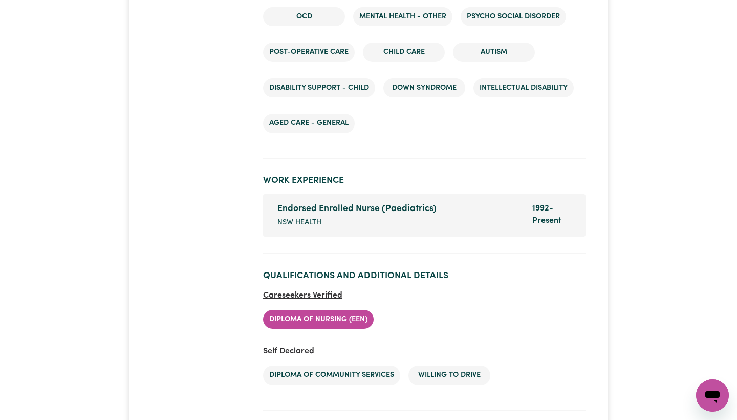
scroll to position [1507, 0]
click at [295, 347] on span "Self Declared" at bounding box center [288, 351] width 51 height 8
click at [323, 371] on li "Diploma of Community Services" at bounding box center [331, 374] width 137 height 19
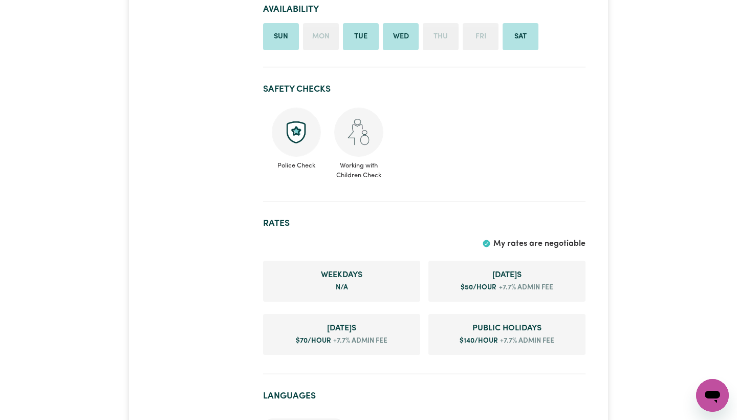
scroll to position [493, 0]
click at [354, 172] on span "Working with Children Check" at bounding box center [359, 169] width 50 height 24
click at [357, 149] on img at bounding box center [358, 131] width 49 height 49
click at [304, 157] on img at bounding box center [296, 131] width 49 height 49
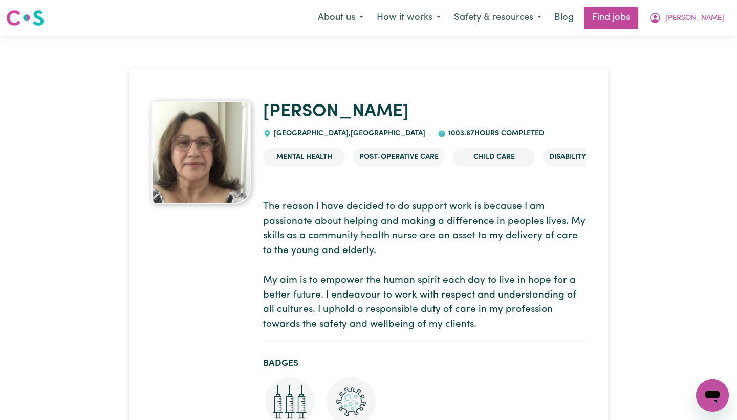
scroll to position [0, 0]
click at [531, 15] on button "Safety & resources" at bounding box center [497, 17] width 101 height 21
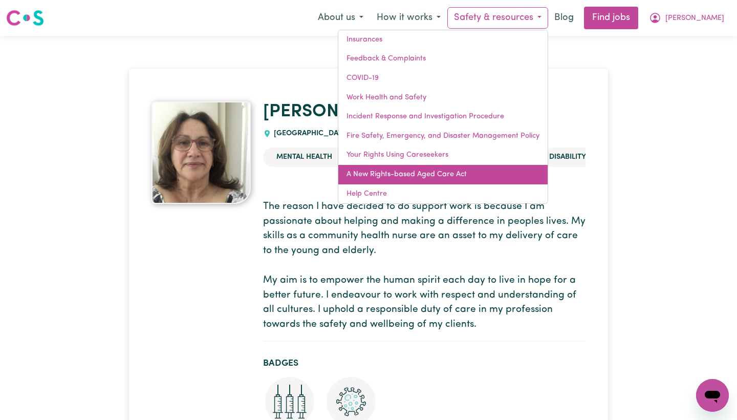
click at [470, 173] on link "A New Rights-based Aged Care Act" at bounding box center [442, 174] width 209 height 19
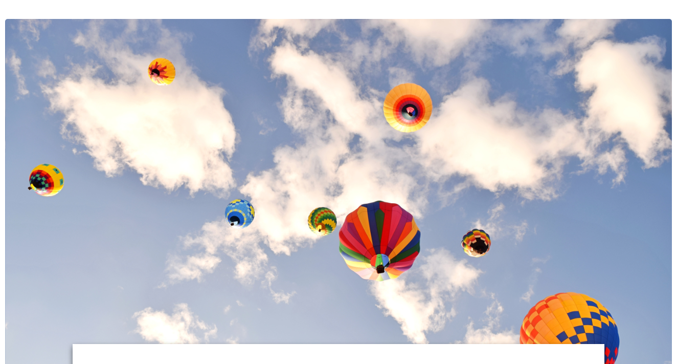
scroll to position [121, 0]
